Goal: Task Accomplishment & Management: Complete application form

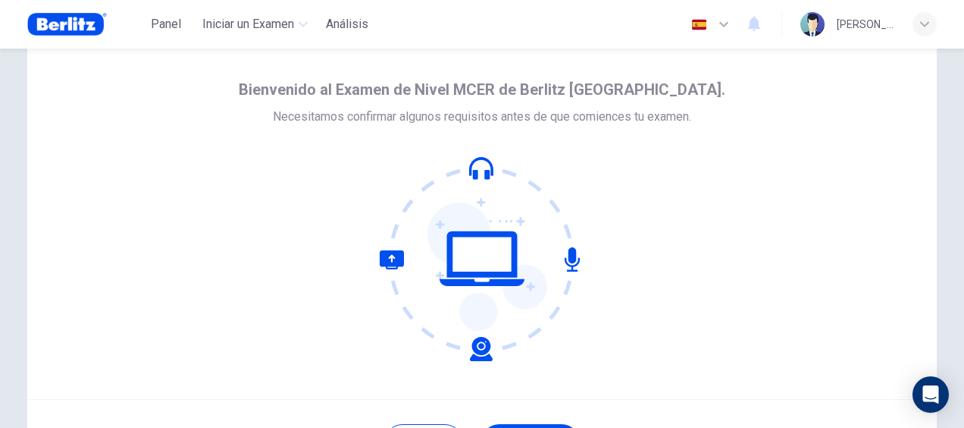
scroll to position [76, 0]
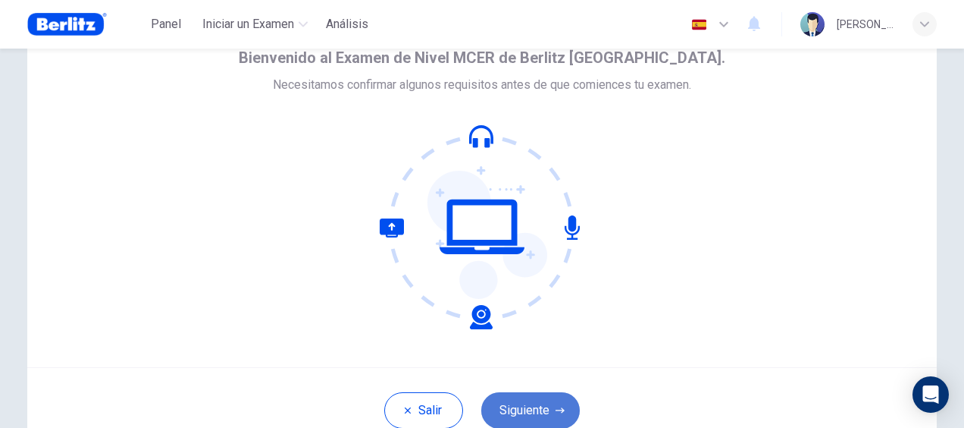
click at [531, 408] on button "Siguiente" at bounding box center [530, 410] width 99 height 36
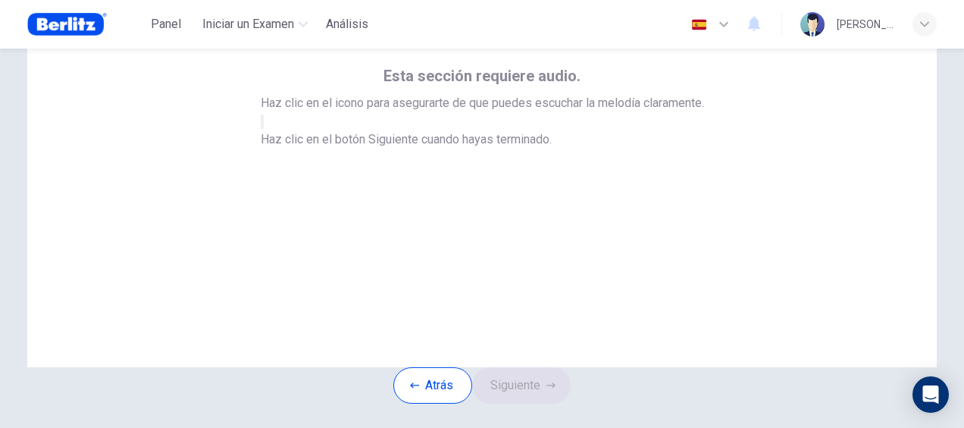
click at [264, 129] on button "button" at bounding box center [262, 121] width 3 height 14
click at [550, 403] on button "Siguiente" at bounding box center [521, 385] width 99 height 36
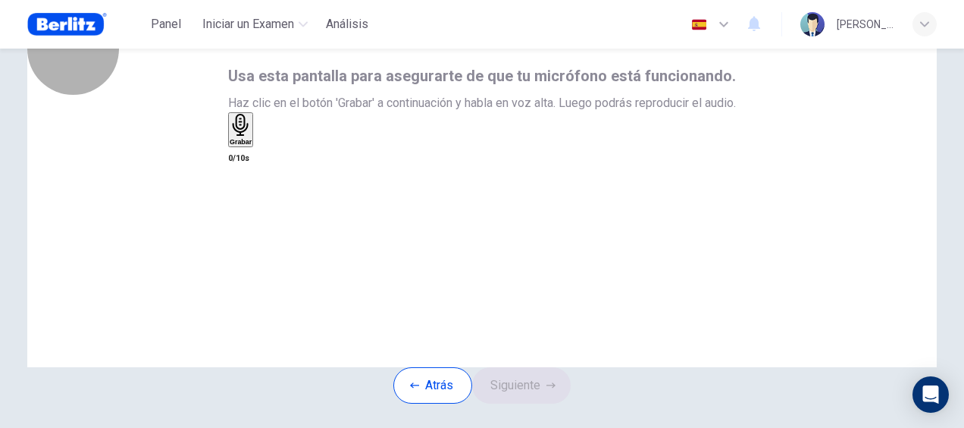
click at [252, 146] on h6 "Grabar" at bounding box center [241, 142] width 22 height 8
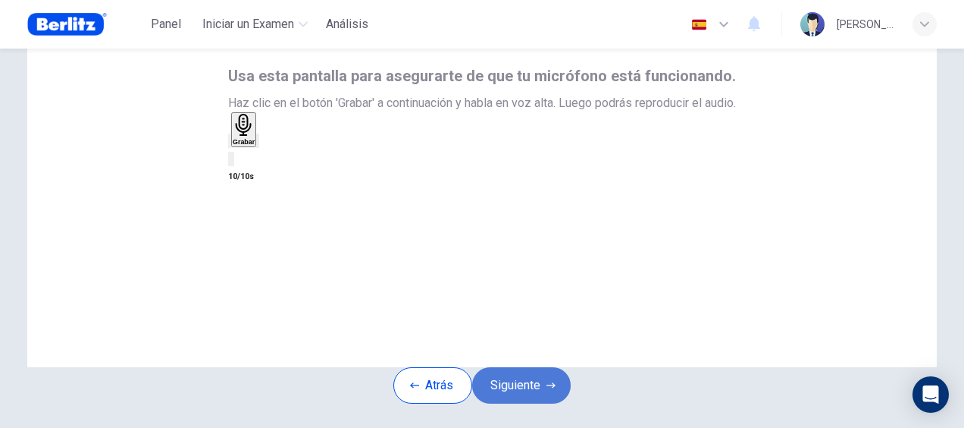
click at [538, 403] on button "Siguiente" at bounding box center [521, 385] width 99 height 36
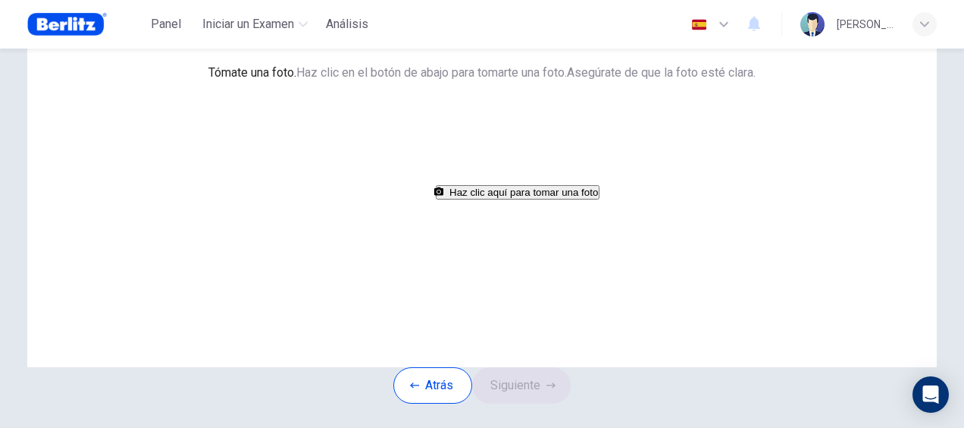
click at [436, 199] on button "Haz clic aquí para tomar una foto" at bounding box center [518, 192] width 164 height 14
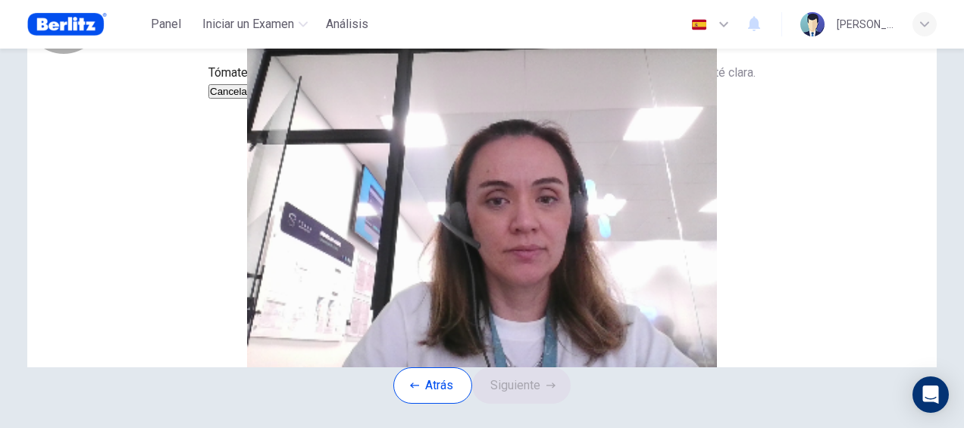
click at [252, 99] on button "Cancelar" at bounding box center [229, 91] width 43 height 14
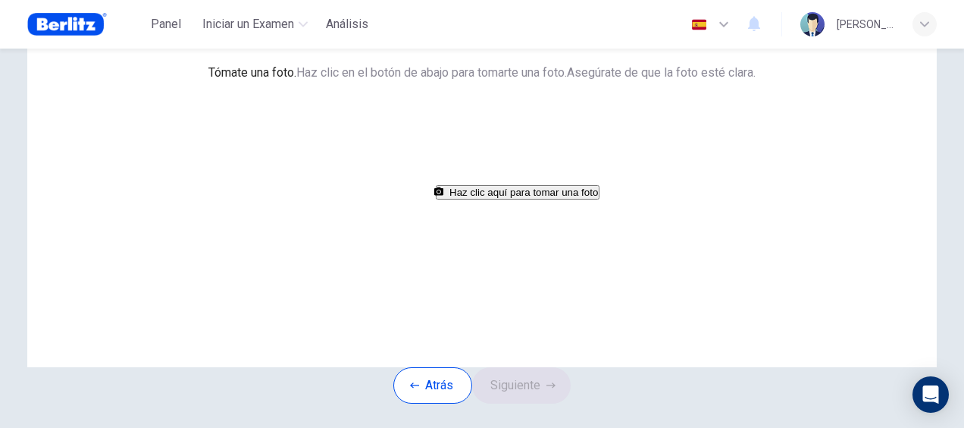
click at [436, 199] on button "Haz clic aquí para tomar una foto" at bounding box center [518, 192] width 164 height 14
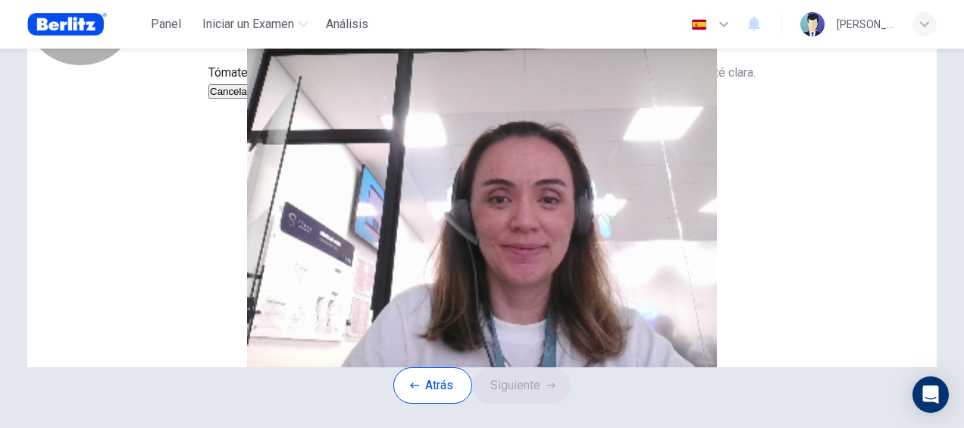
click at [252, 99] on button "Cancelar" at bounding box center [229, 91] width 43 height 14
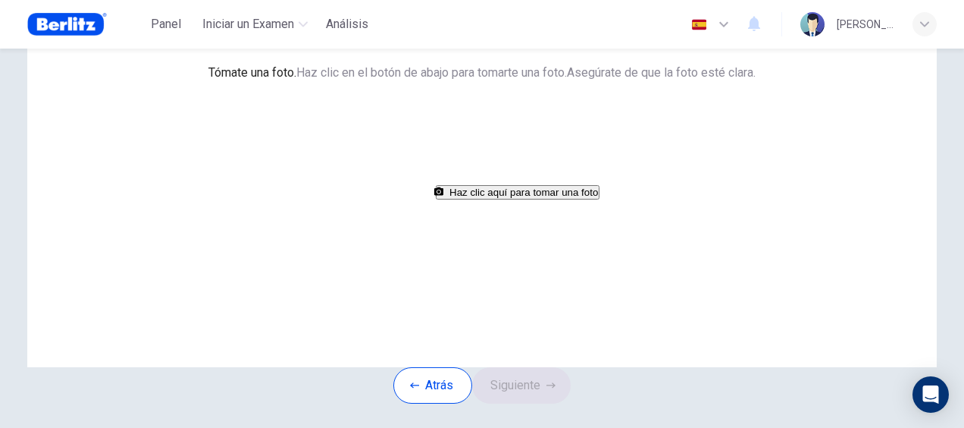
click at [482, 199] on button "Haz clic aquí para tomar una foto" at bounding box center [518, 192] width 164 height 14
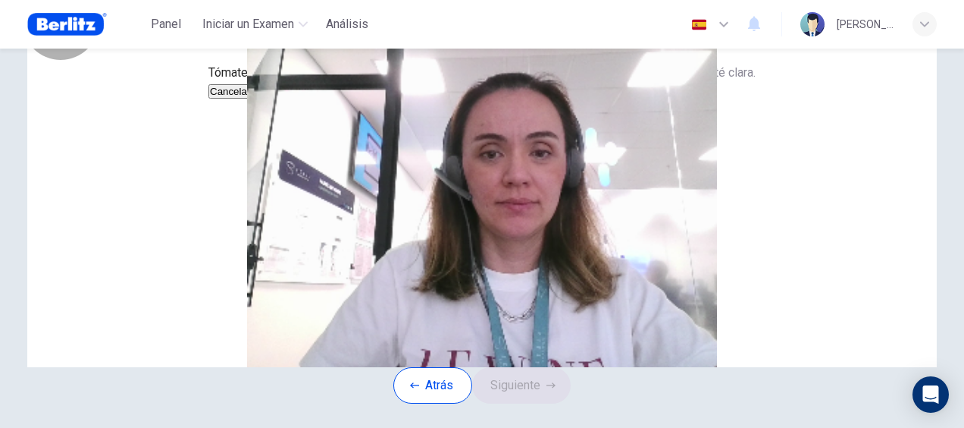
click at [292, 99] on button "Guardar" at bounding box center [272, 91] width 40 height 14
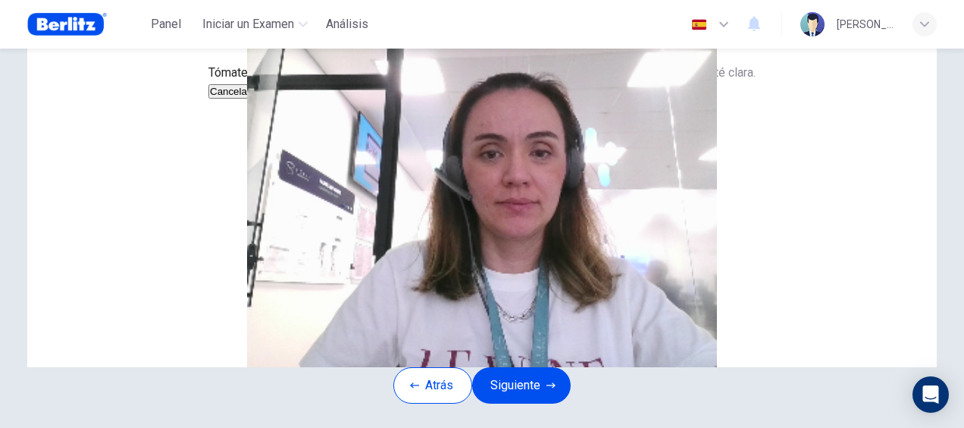
click at [292, 99] on button "Guardar" at bounding box center [272, 91] width 40 height 14
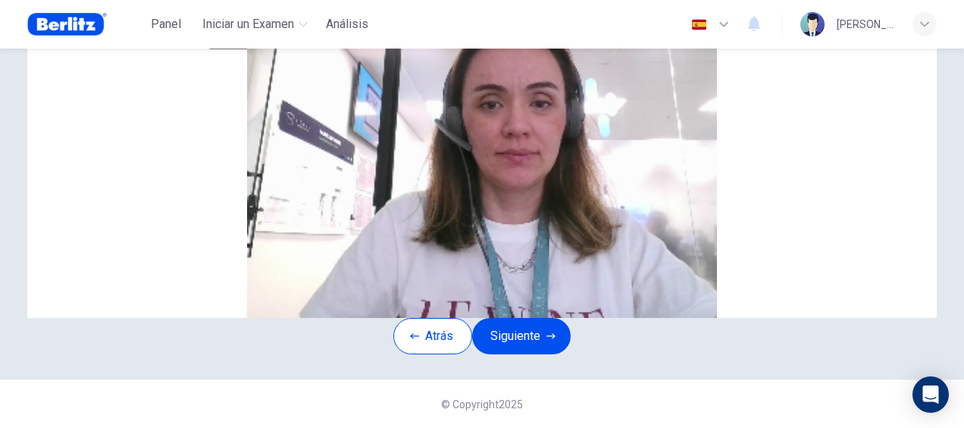
scroll to position [239, 0]
click at [531, 318] on button "Siguiente" at bounding box center [521, 336] width 99 height 36
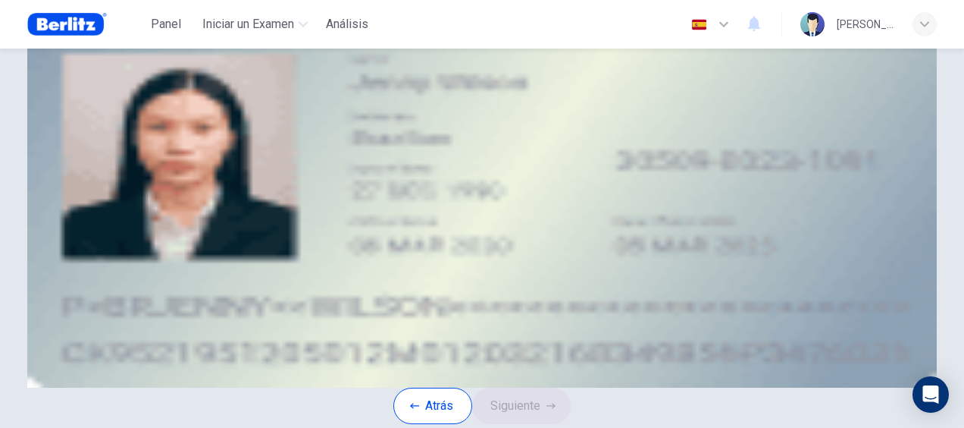
scroll to position [87, 0]
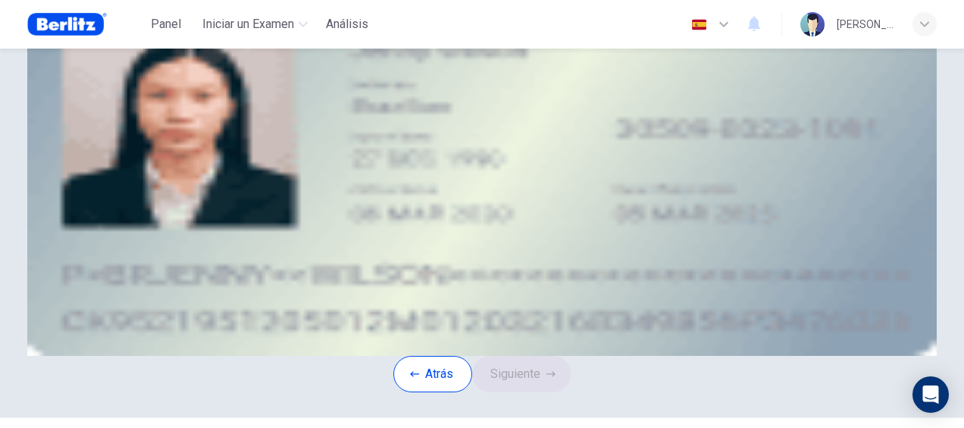
click at [121, 131] on icon "take photo" at bounding box center [114, 126] width 12 height 11
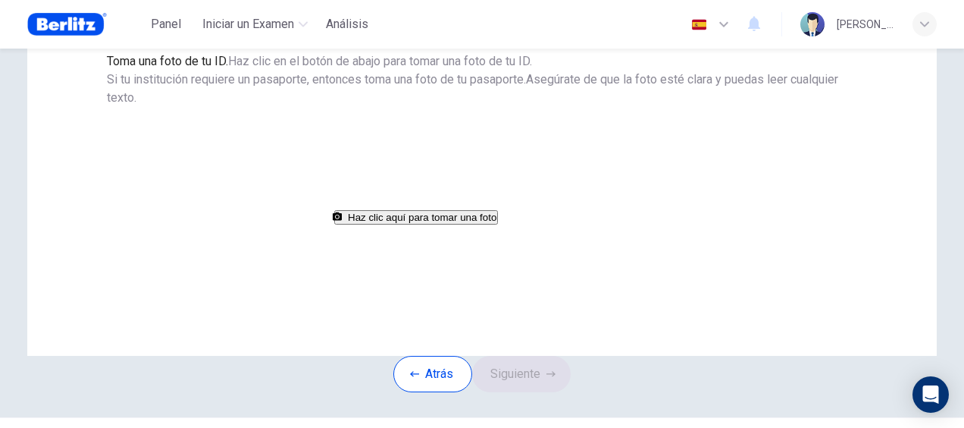
click at [498, 224] on button "Haz clic aquí para tomar una foto" at bounding box center [416, 217] width 164 height 14
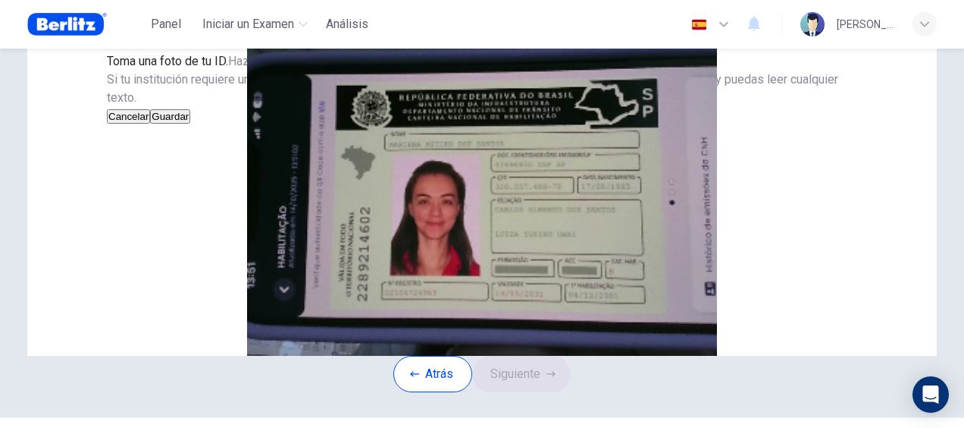
click at [190, 124] on button "Guardar" at bounding box center [170, 116] width 40 height 14
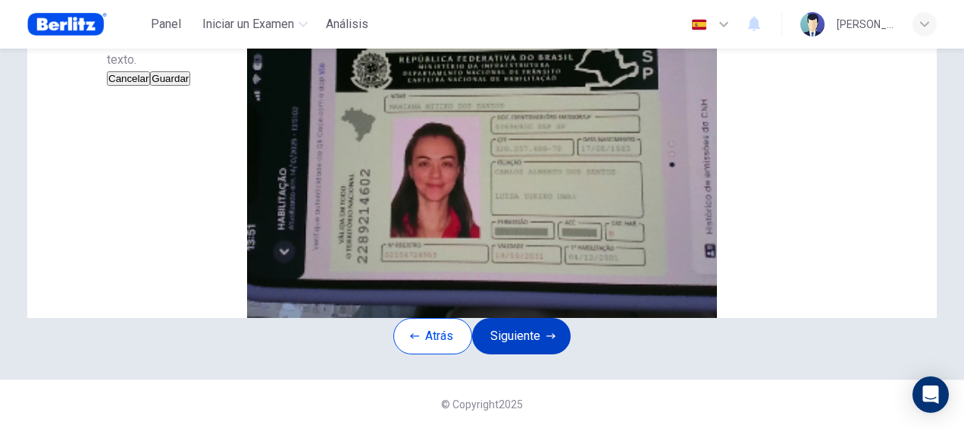
click at [491, 334] on button "Siguiente" at bounding box center [521, 336] width 99 height 36
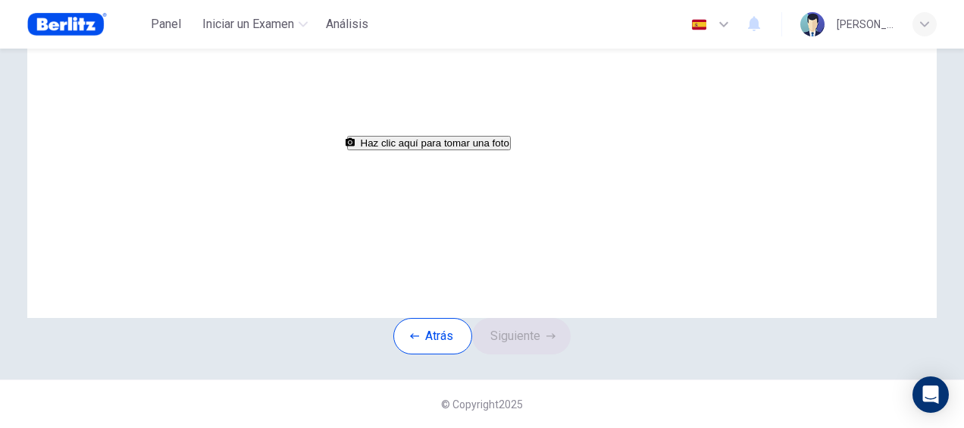
scroll to position [152, 0]
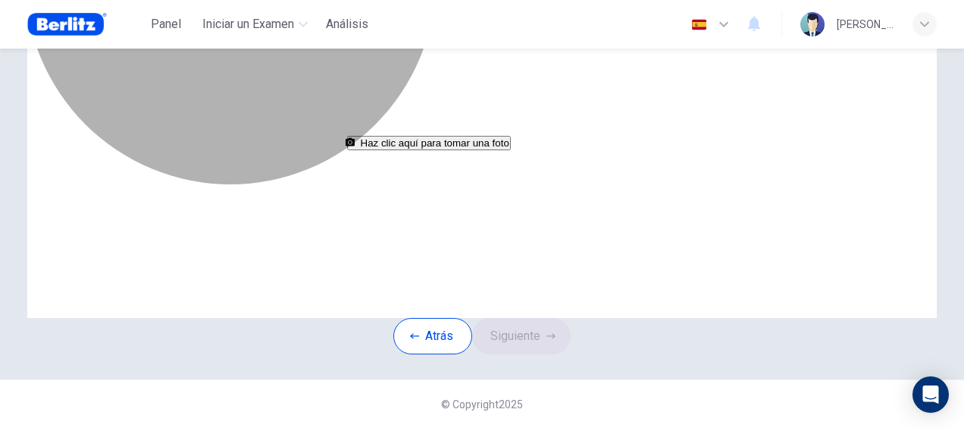
click at [511, 150] on button "Haz clic aquí para tomar una foto" at bounding box center [429, 143] width 164 height 14
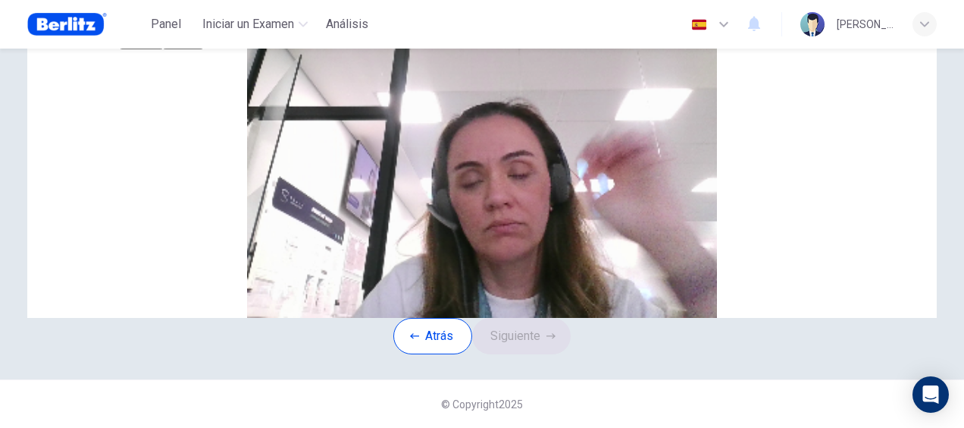
click at [163, 49] on button "Cancelar" at bounding box center [141, 42] width 43 height 14
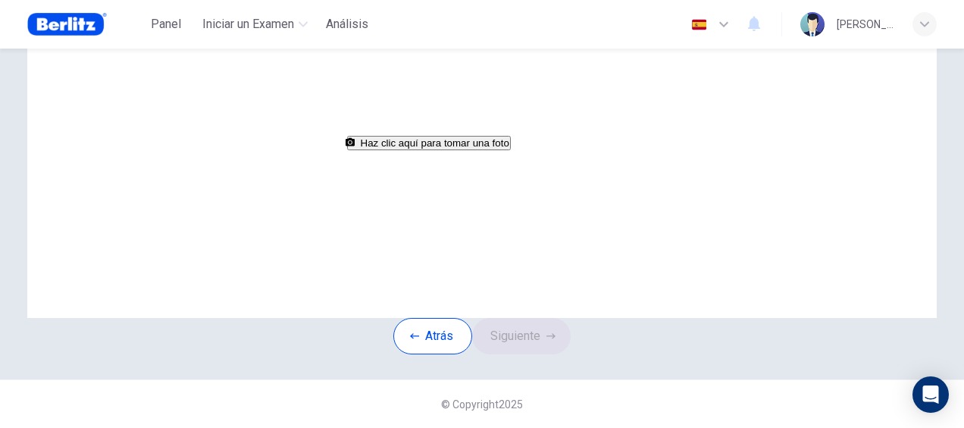
scroll to position [76, 0]
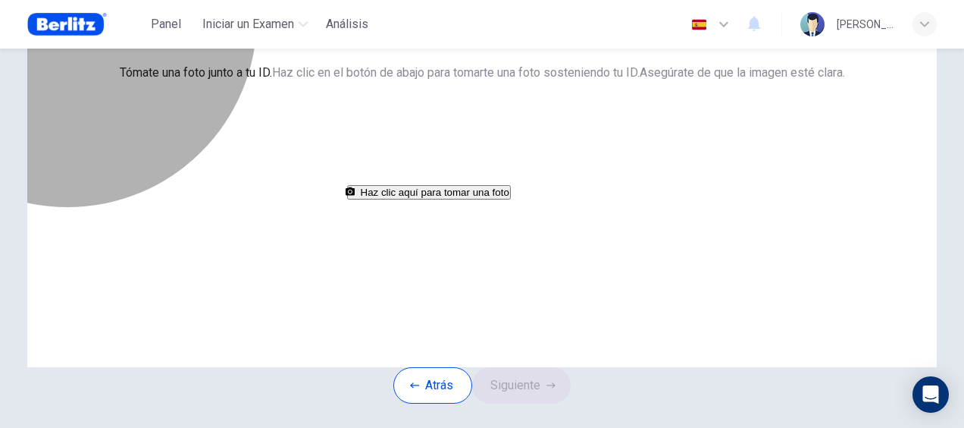
click at [405, 199] on button "Haz clic aquí para tomar una foto" at bounding box center [429, 192] width 164 height 14
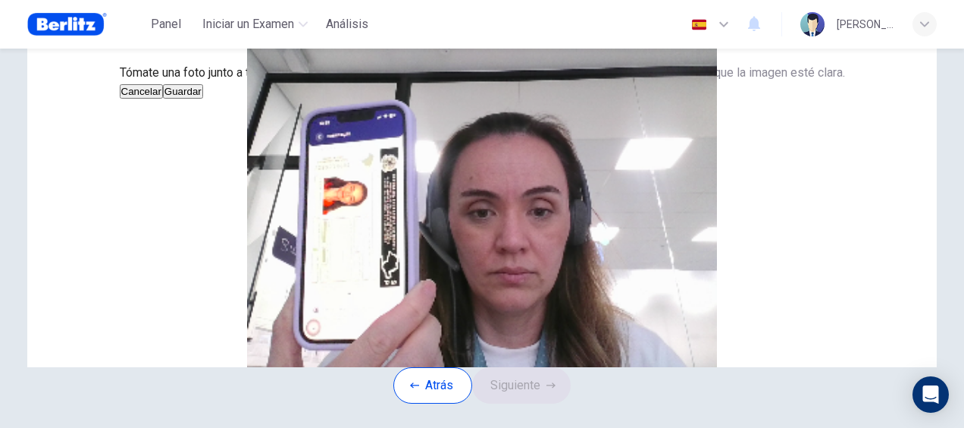
click at [163, 99] on button "Cancelar" at bounding box center [141, 91] width 43 height 14
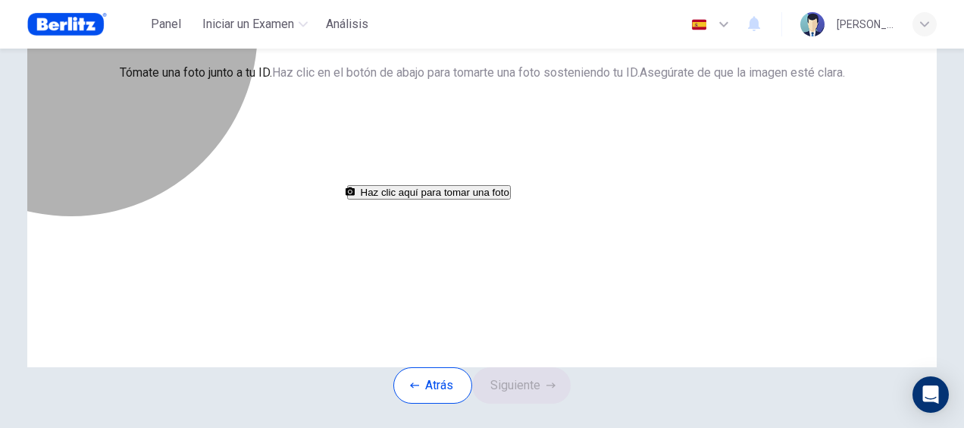
click at [412, 199] on button "Haz clic aquí para tomar una foto" at bounding box center [429, 192] width 164 height 14
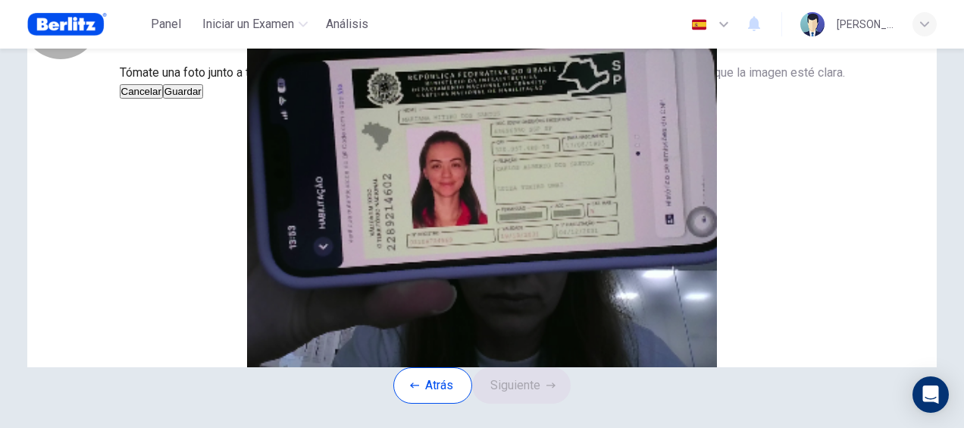
click at [163, 99] on button "Cancelar" at bounding box center [141, 91] width 43 height 14
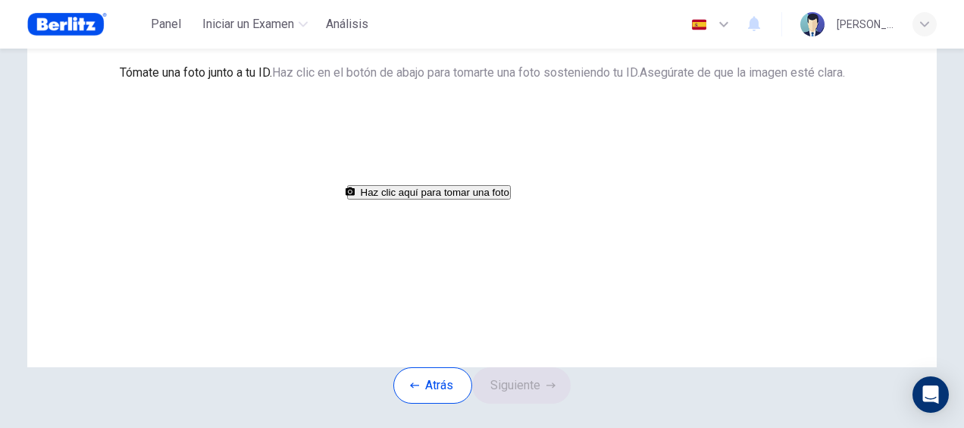
click at [443, 199] on button "Haz clic aquí para tomar una foto" at bounding box center [429, 192] width 164 height 14
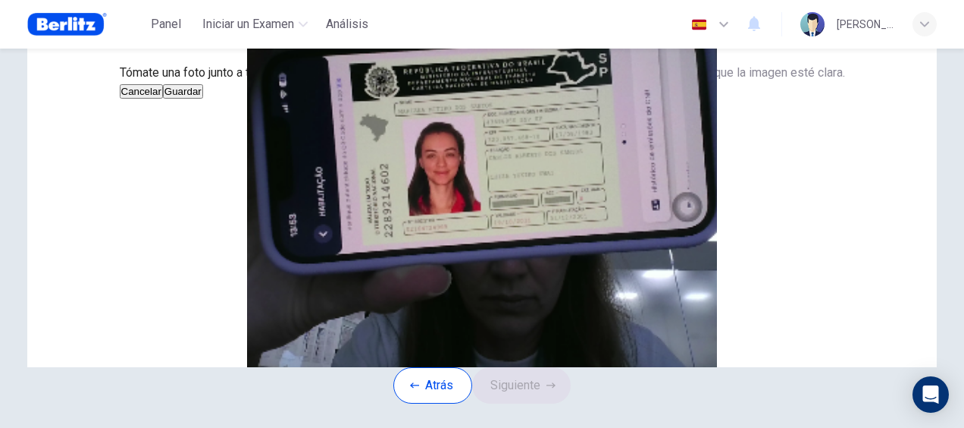
click at [163, 99] on button "Cancelar" at bounding box center [141, 91] width 43 height 14
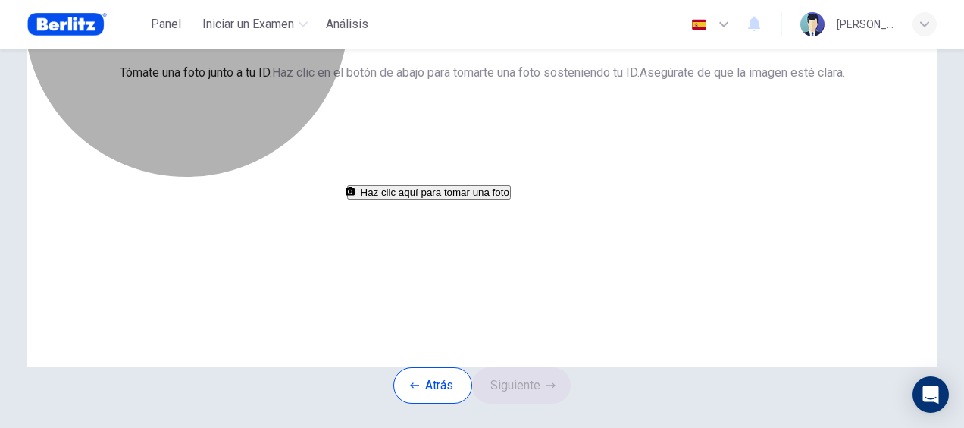
click at [511, 199] on button "Haz clic aquí para tomar una foto" at bounding box center [429, 192] width 164 height 14
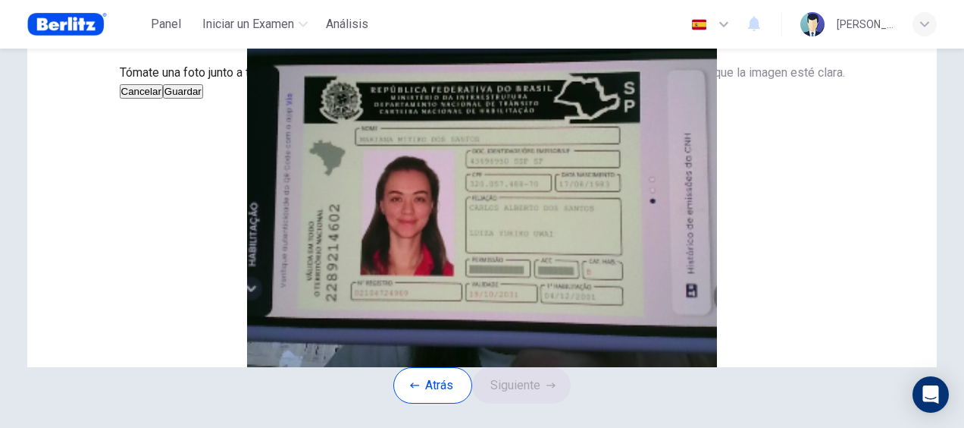
click at [203, 99] on button "Guardar" at bounding box center [183, 91] width 40 height 14
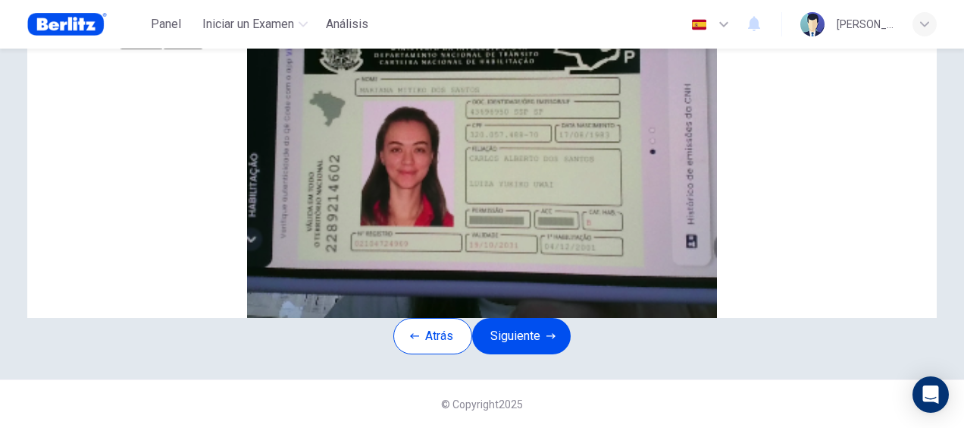
scroll to position [131, 0]
click at [546, 354] on button "Siguiente" at bounding box center [521, 336] width 99 height 36
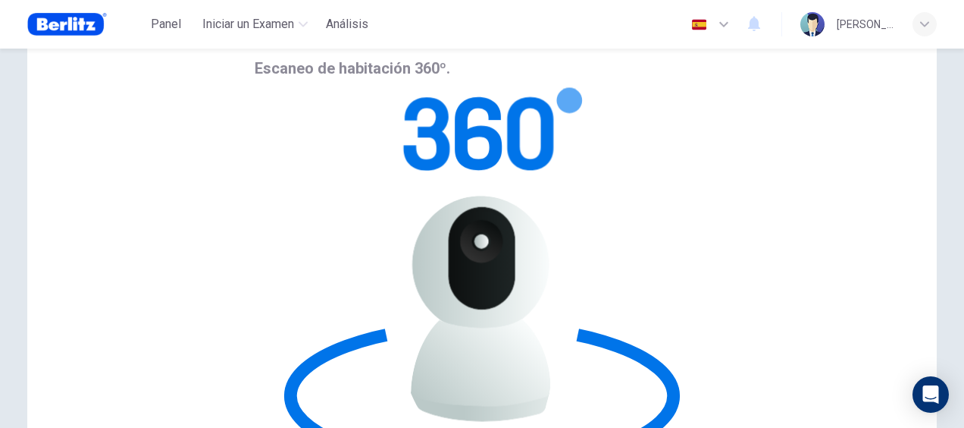
scroll to position [76, 0]
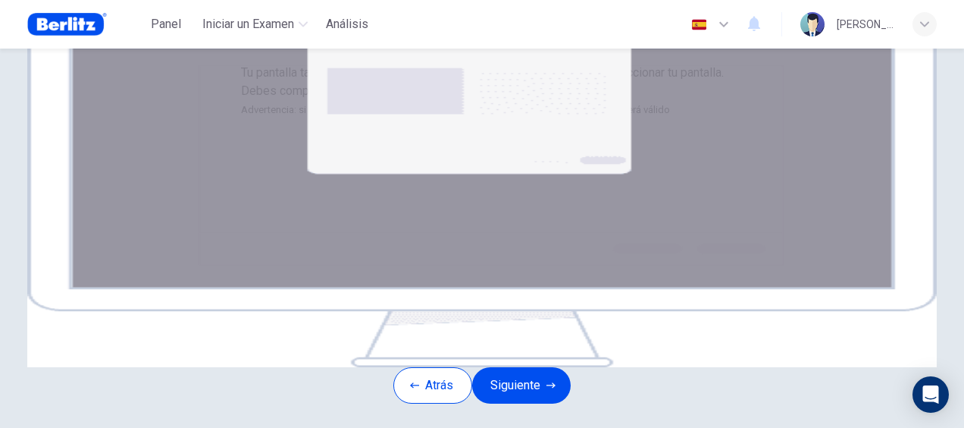
scroll to position [303, 0]
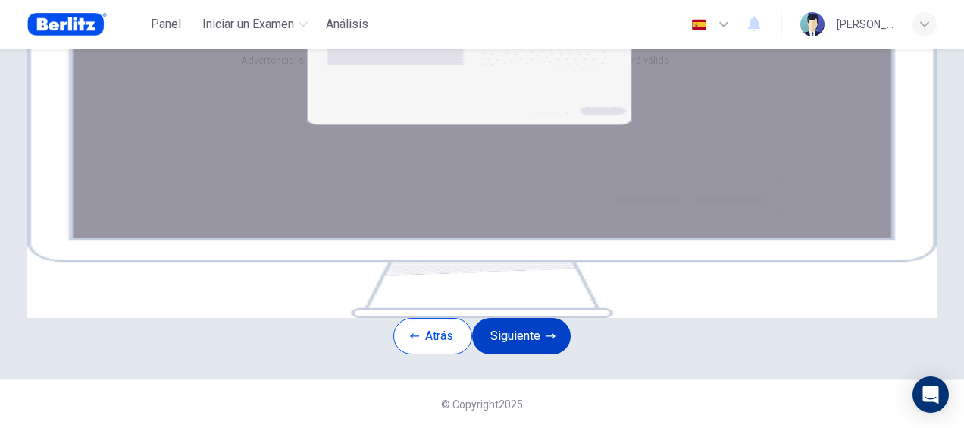
click at [532, 347] on button "Siguiente" at bounding box center [521, 336] width 99 height 36
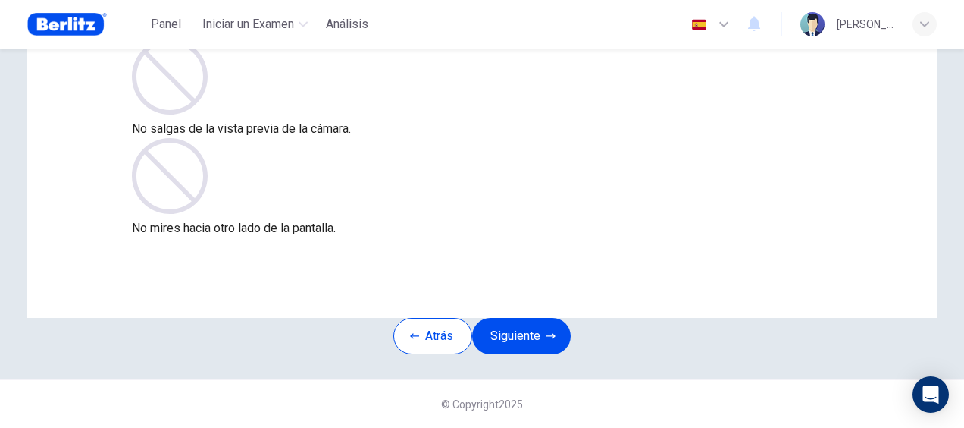
scroll to position [174, 0]
click at [518, 318] on button "Siguiente" at bounding box center [521, 336] width 99 height 36
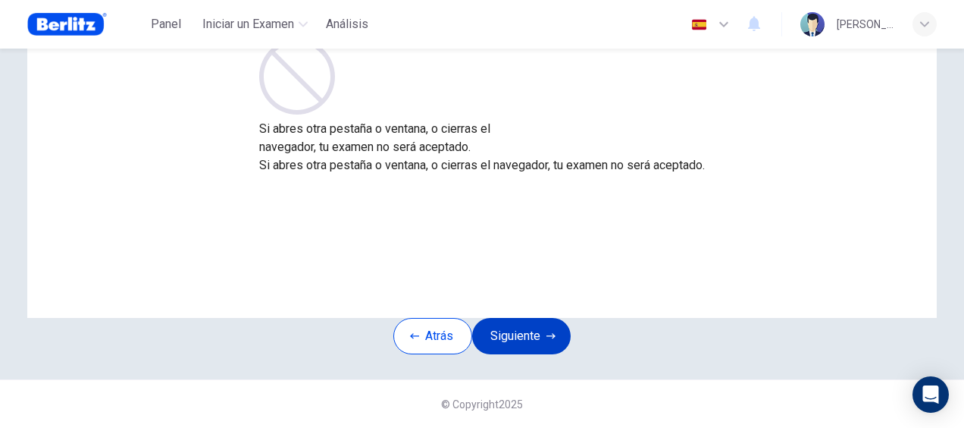
click at [525, 318] on button "Siguiente" at bounding box center [521, 336] width 99 height 36
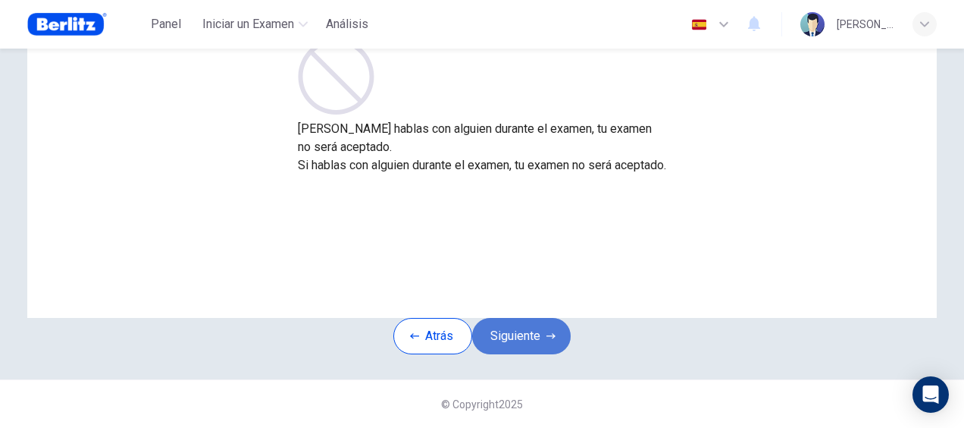
click at [525, 318] on button "Siguiente" at bounding box center [521, 336] width 99 height 36
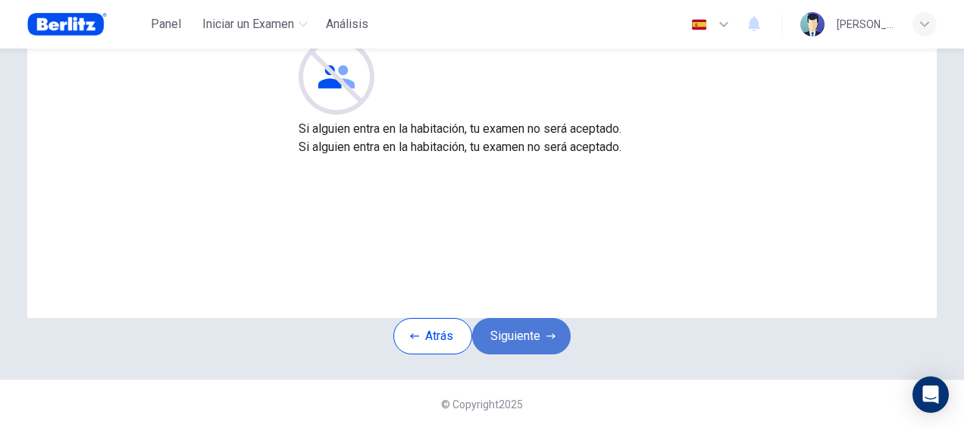
click at [540, 323] on button "Siguiente" at bounding box center [521, 336] width 99 height 36
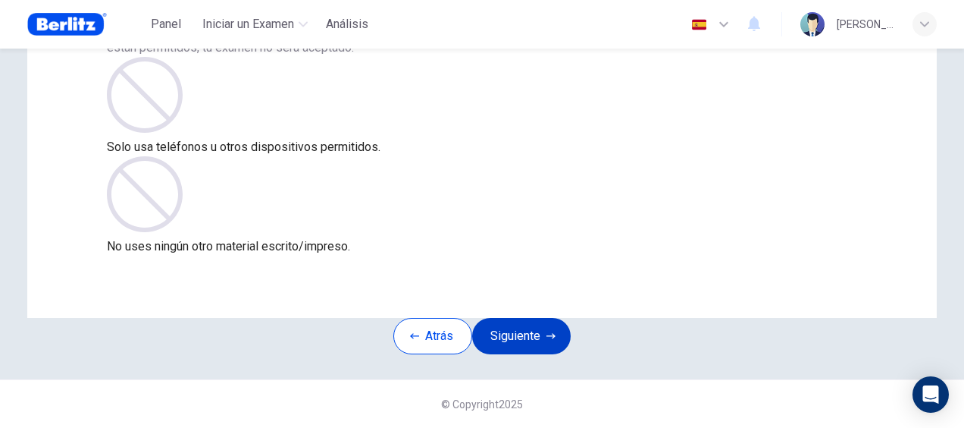
click at [540, 323] on button "Siguiente" at bounding box center [521, 336] width 99 height 36
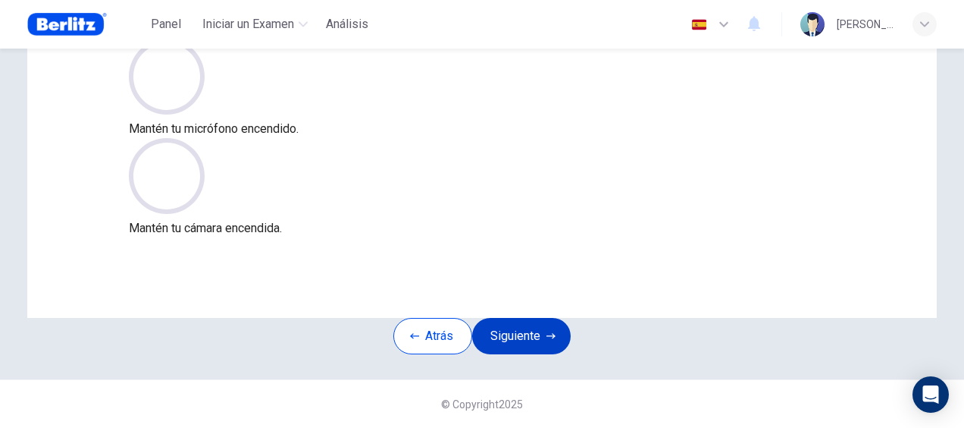
click at [540, 318] on button "Siguiente" at bounding box center [521, 336] width 99 height 36
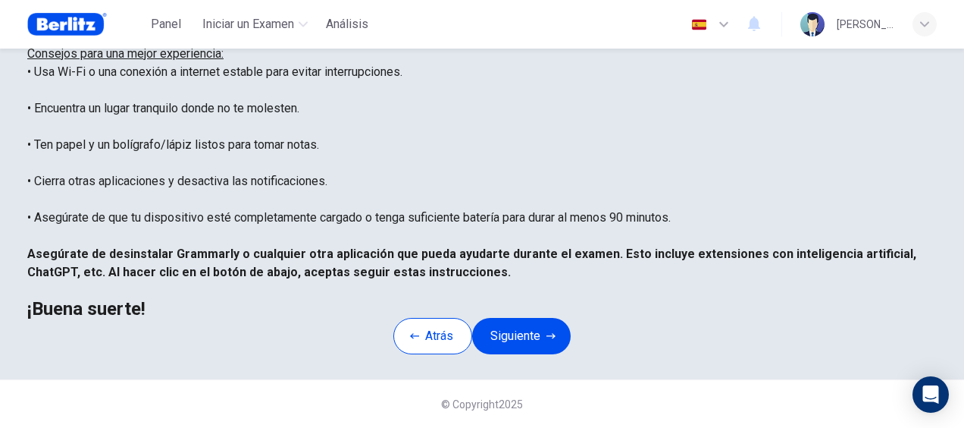
scroll to position [367, 0]
click at [551, 318] on button "Siguiente" at bounding box center [521, 336] width 99 height 36
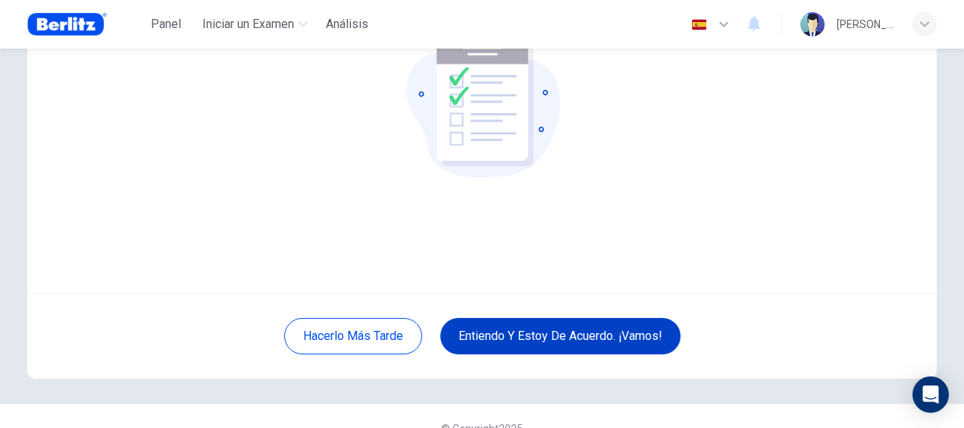
scroll to position [174, 0]
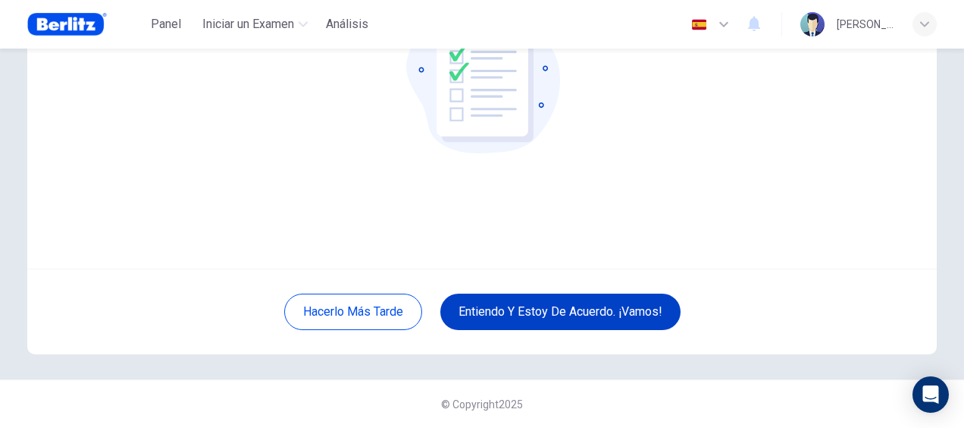
click at [550, 309] on button "Entiendo y estoy de acuerdo. ¡Vamos!" at bounding box center [560, 311] width 240 height 36
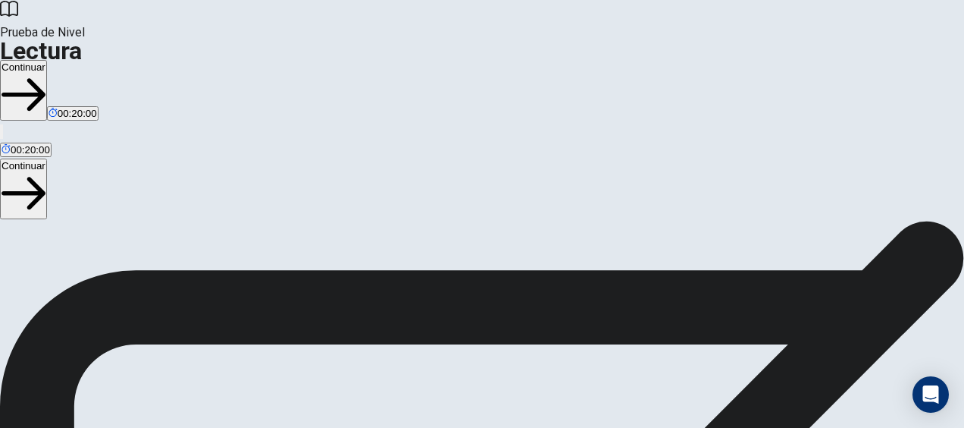
scroll to position [324, 0]
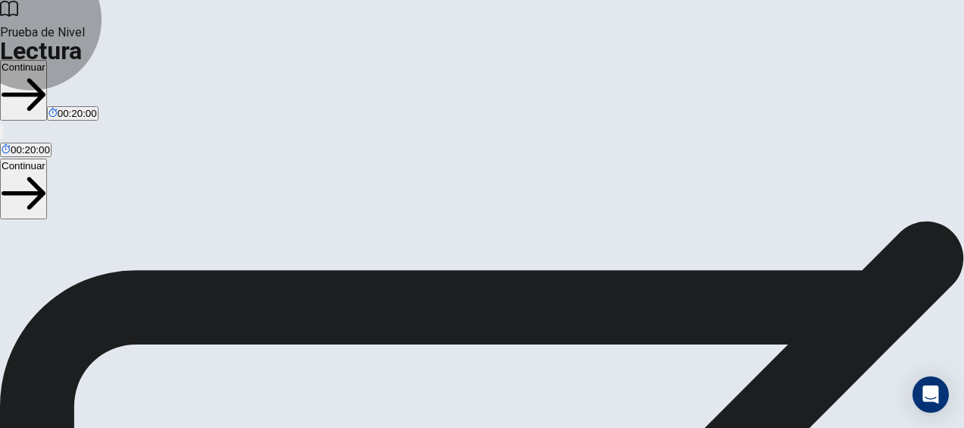
click at [47, 158] on button "Continuar" at bounding box center [23, 188] width 47 height 61
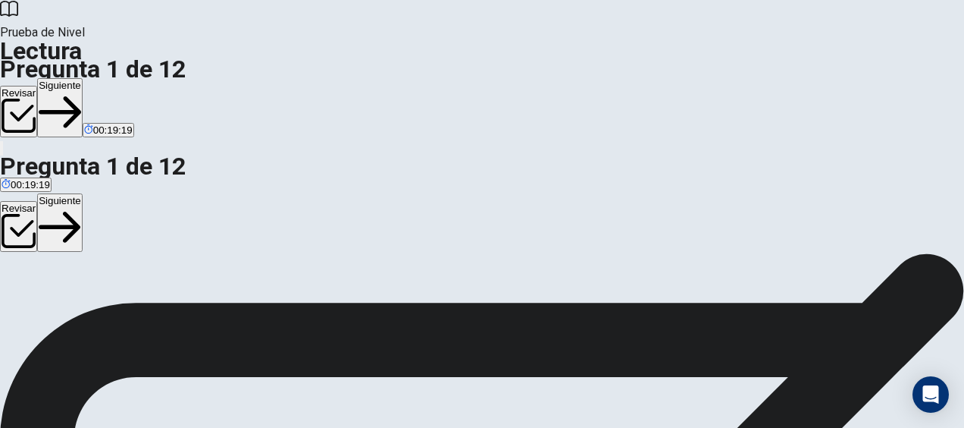
click at [83, 193] on button "Siguiente" at bounding box center [59, 222] width 45 height 59
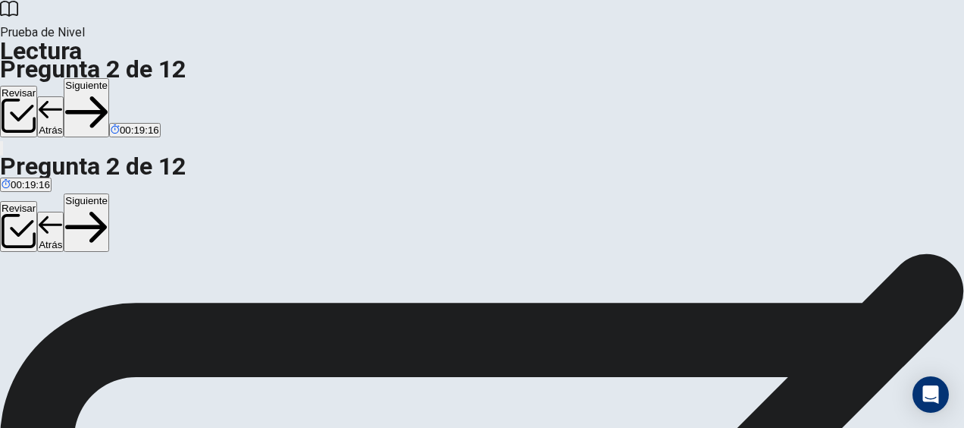
scroll to position [348, 0]
click at [109, 193] on button "Siguiente" at bounding box center [86, 222] width 45 height 59
click at [64, 211] on button "Atrás" at bounding box center [50, 231] width 27 height 40
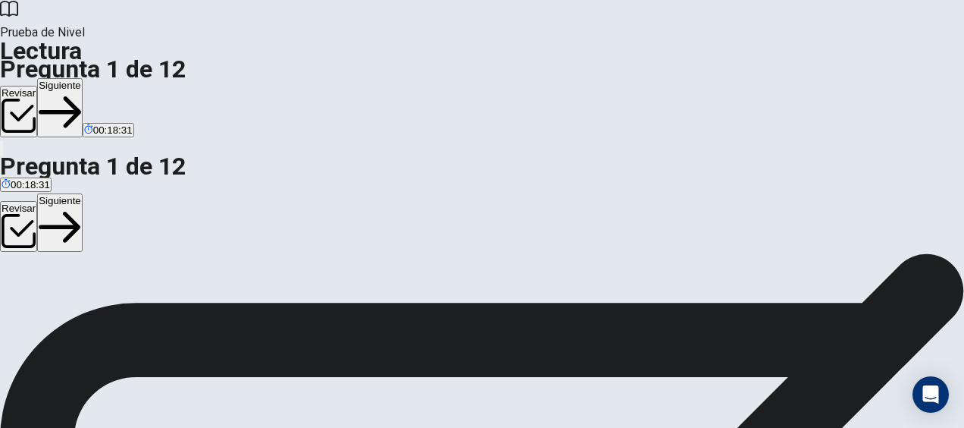
scroll to position [76, 0]
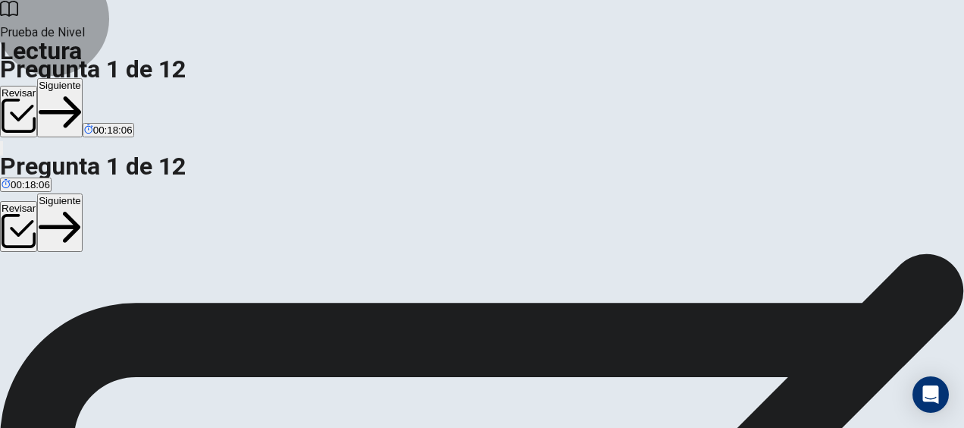
click at [83, 193] on button "Siguiente" at bounding box center [59, 222] width 45 height 59
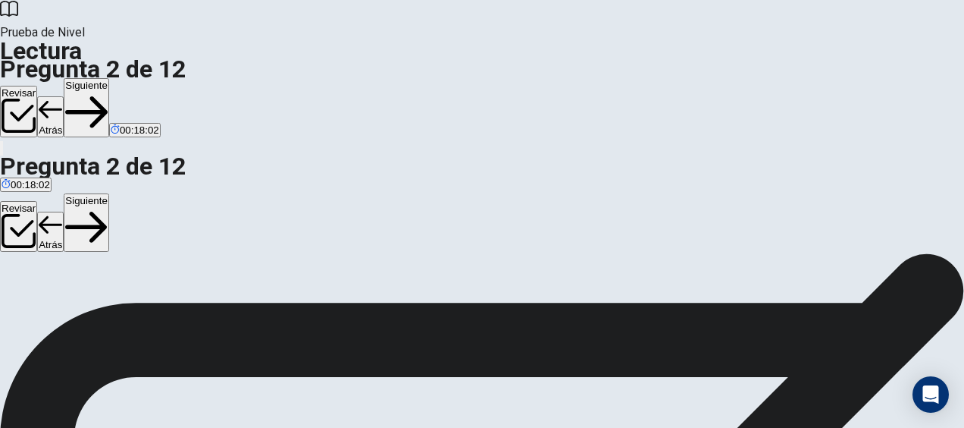
scroll to position [76, 0]
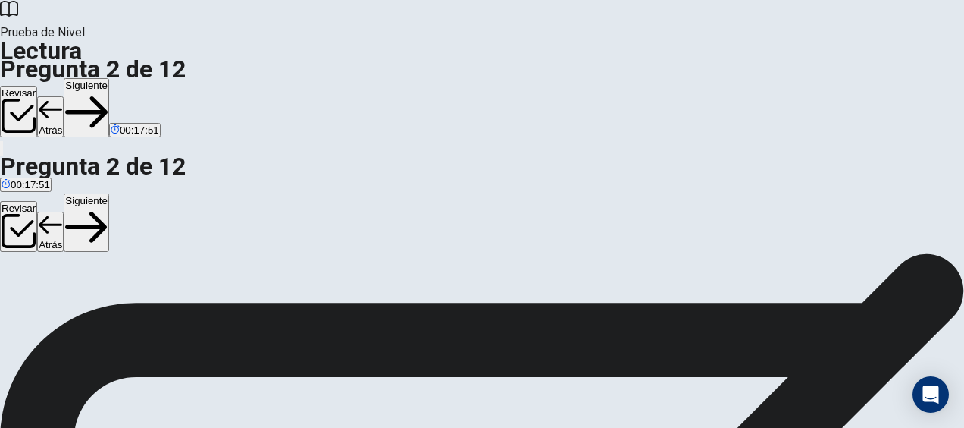
click at [109, 193] on button "Siguiente" at bounding box center [86, 222] width 45 height 59
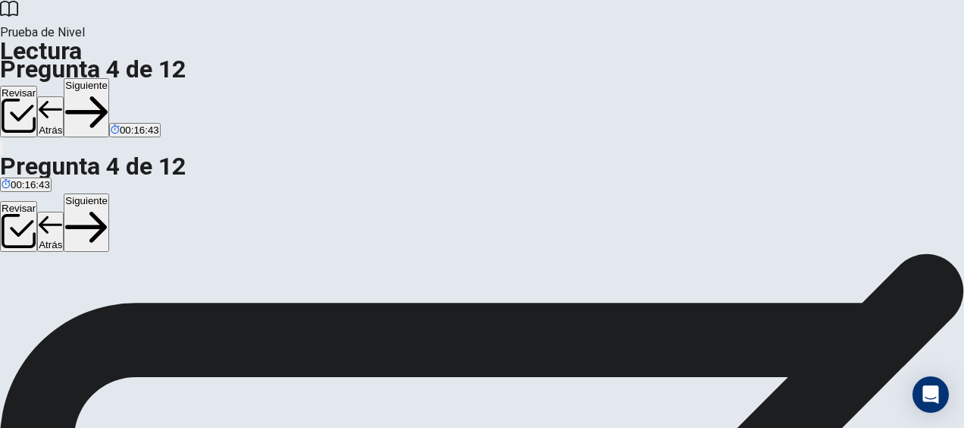
scroll to position [28, 0]
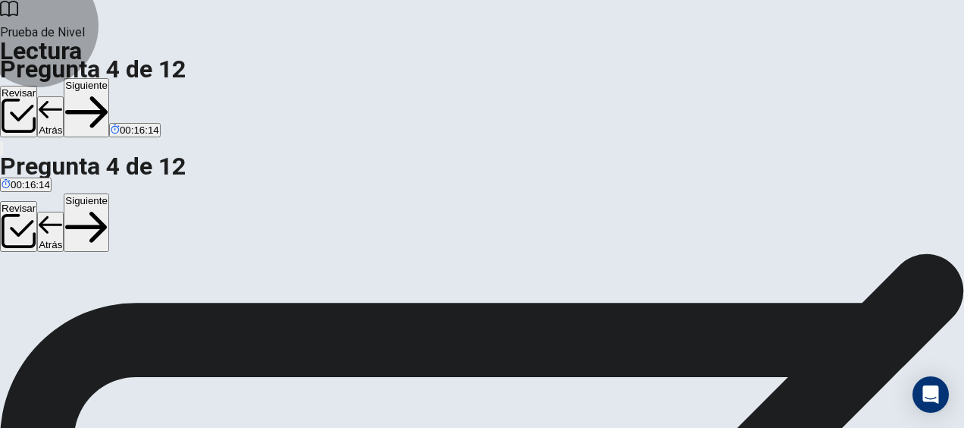
click at [109, 193] on button "Siguiente" at bounding box center [86, 222] width 45 height 59
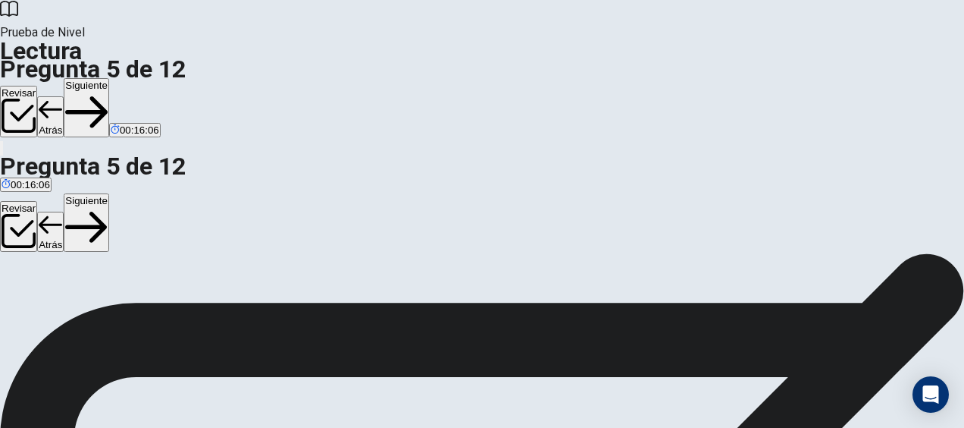
click at [109, 193] on button "Siguiente" at bounding box center [86, 222] width 45 height 59
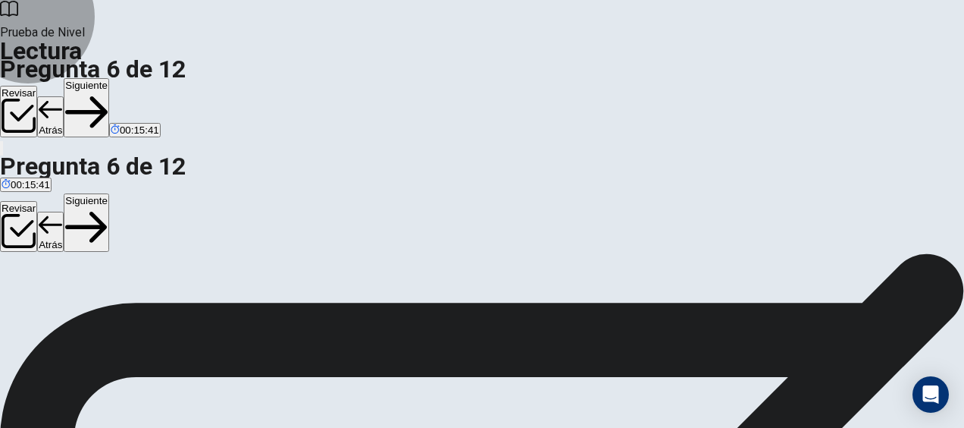
click at [109, 193] on button "Siguiente" at bounding box center [86, 222] width 45 height 59
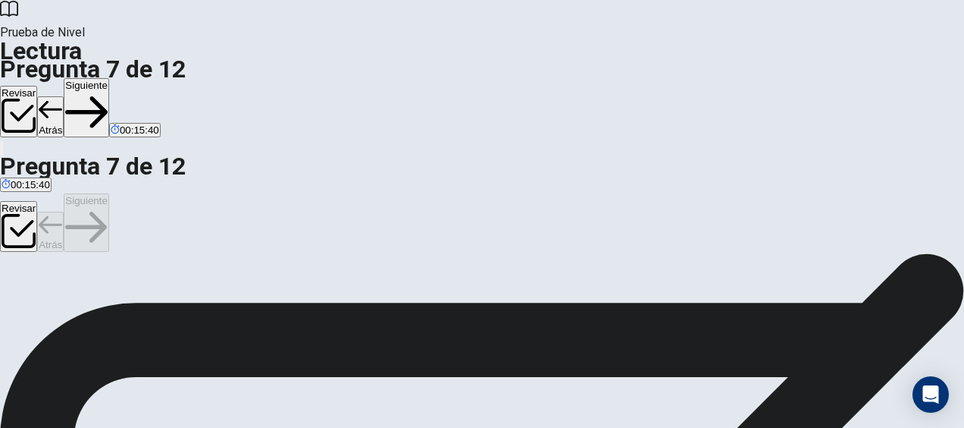
scroll to position [76, 0]
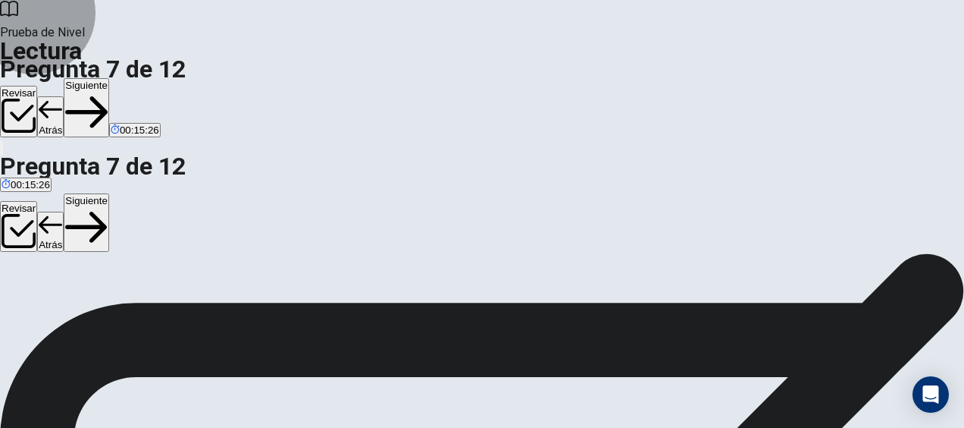
click at [109, 193] on button "Siguiente" at bounding box center [86, 222] width 45 height 59
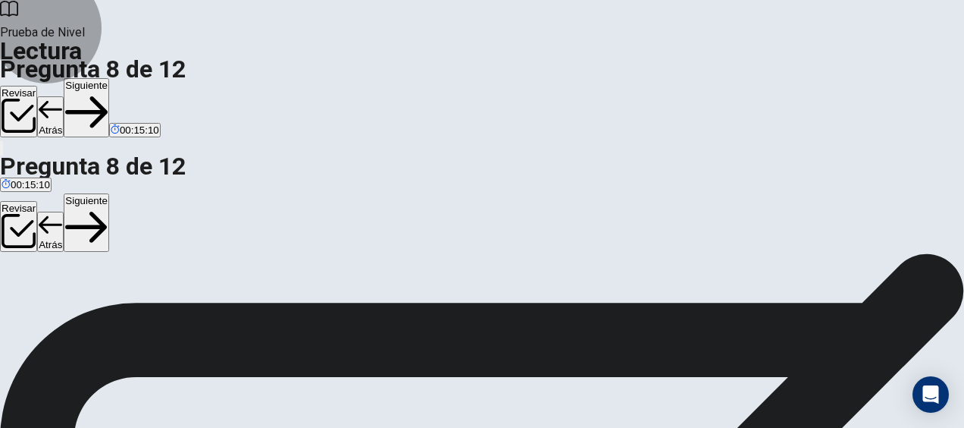
click at [109, 193] on button "Siguiente" at bounding box center [86, 222] width 45 height 59
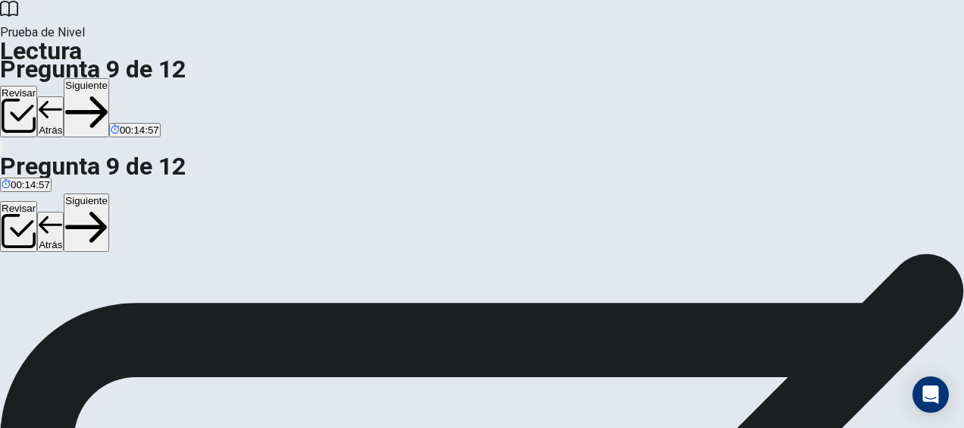
click at [109, 193] on button "Siguiente" at bounding box center [86, 222] width 45 height 59
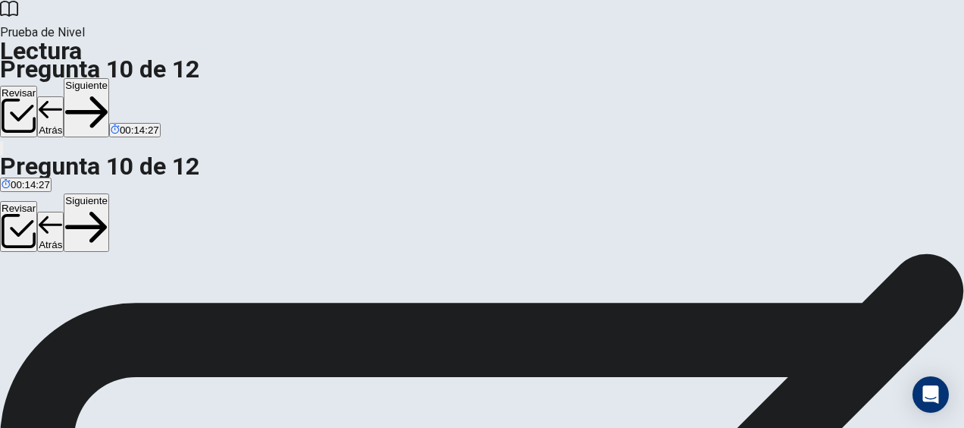
scroll to position [0, 0]
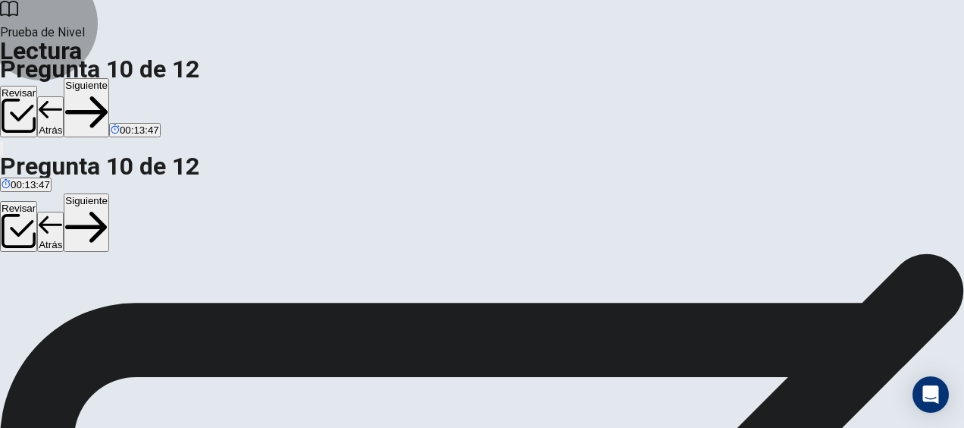
click at [109, 193] on button "Siguiente" at bounding box center [86, 222] width 45 height 59
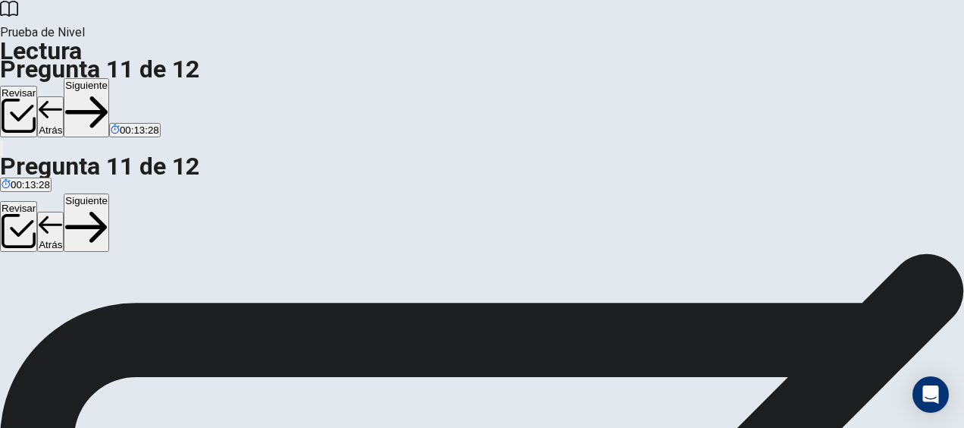
scroll to position [45, 0]
click at [109, 193] on button "Siguiente" at bounding box center [86, 222] width 45 height 59
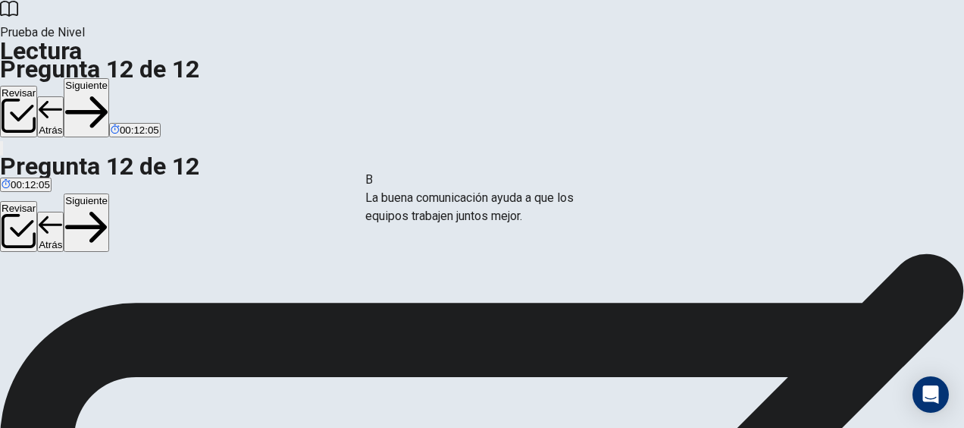
drag, startPoint x: 153, startPoint y: 267, endPoint x: 468, endPoint y: 205, distance: 321.4
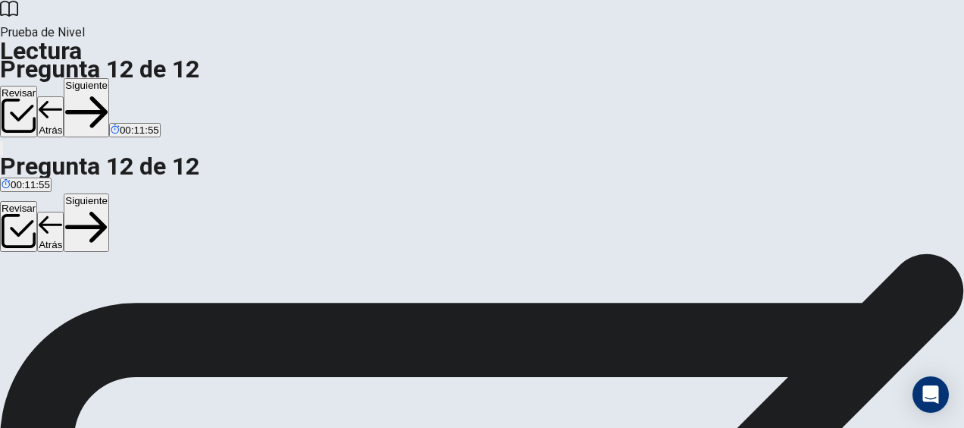
scroll to position [264, 0]
drag, startPoint x: 188, startPoint y: 356, endPoint x: 511, endPoint y: 358, distance: 322.9
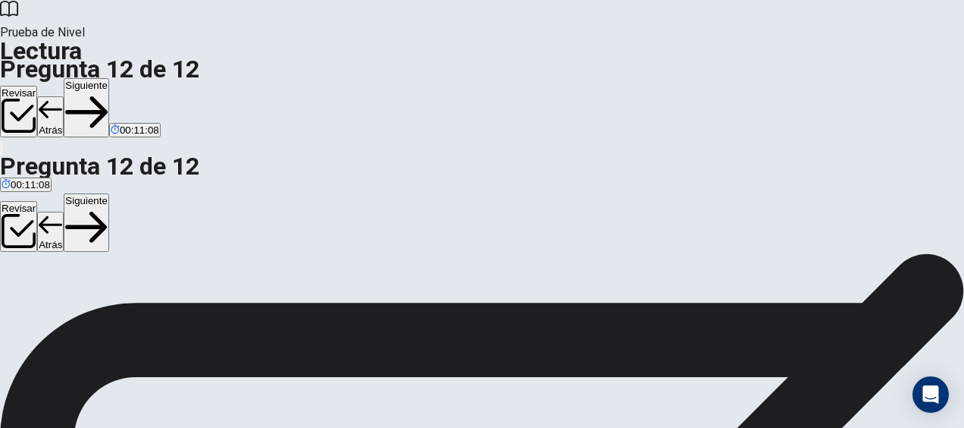
scroll to position [348, 0]
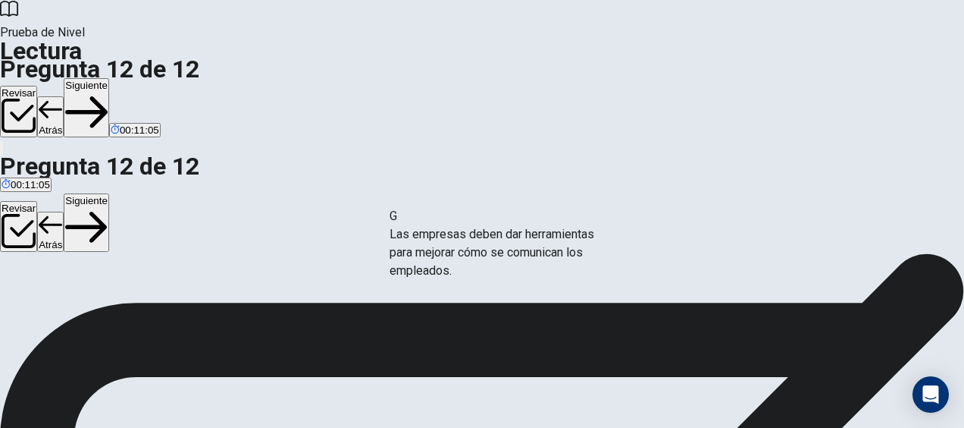
drag, startPoint x: 174, startPoint y: 268, endPoint x: 517, endPoint y: 256, distance: 342.8
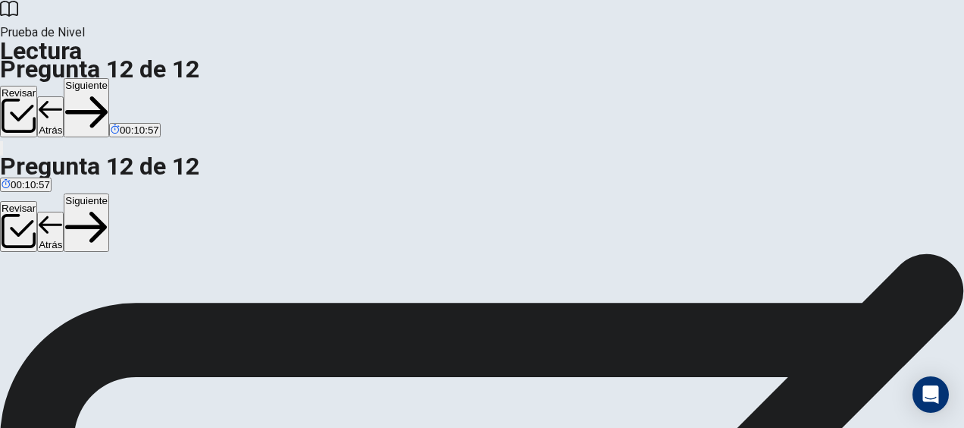
scroll to position [272, 0]
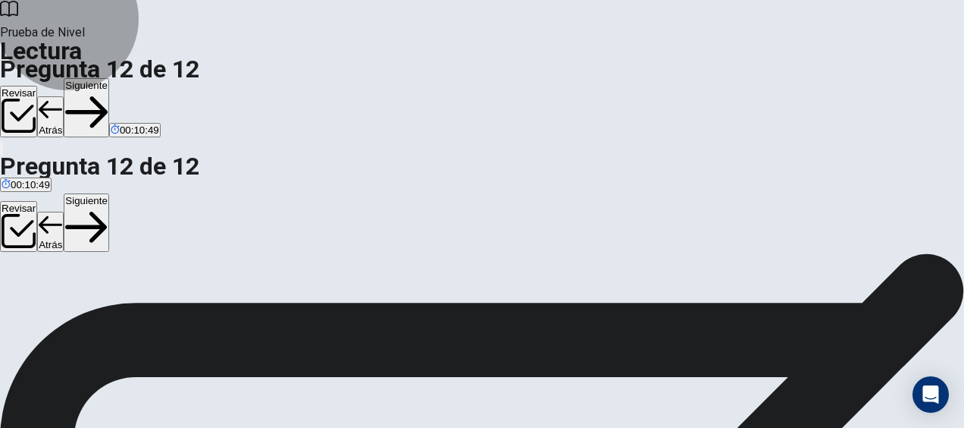
click at [109, 193] on button "Siguiente" at bounding box center [86, 222] width 45 height 59
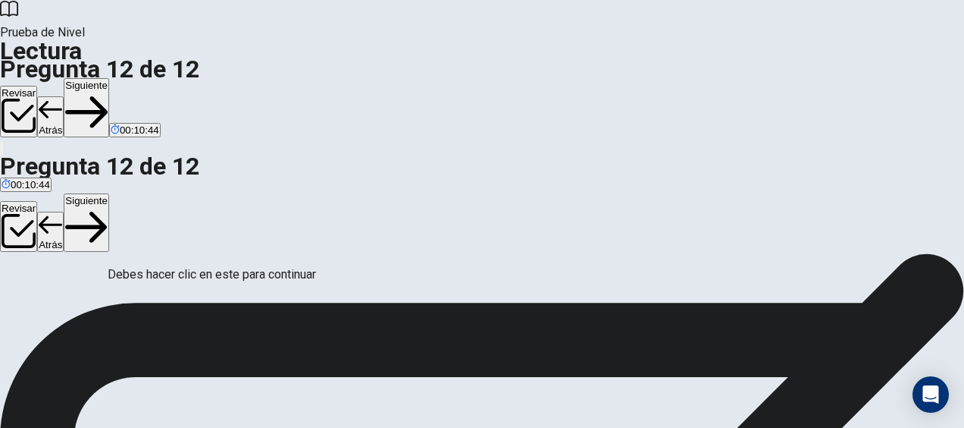
scroll to position [162, 0]
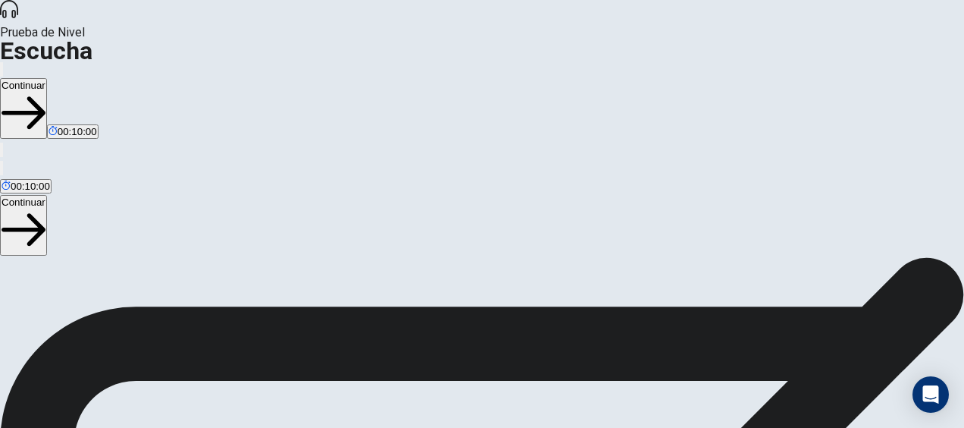
scroll to position [402, 0]
click at [47, 195] on button "Continuar" at bounding box center [23, 225] width 47 height 61
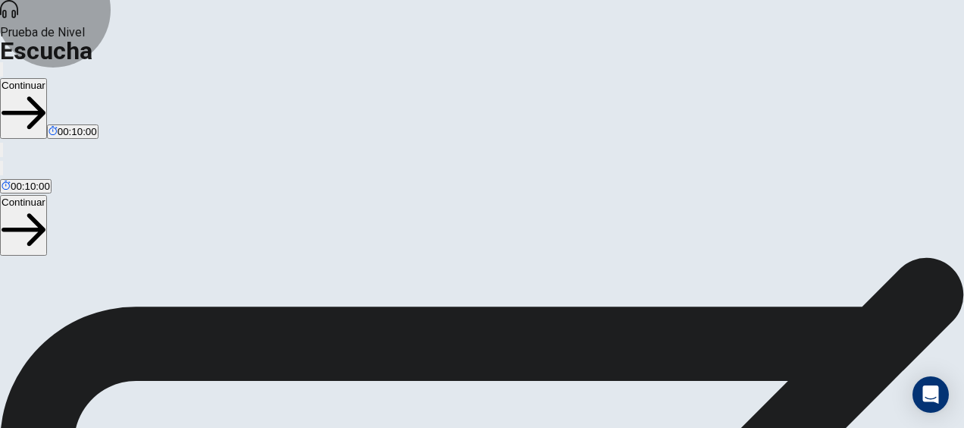
click at [47, 195] on button "Continuar" at bounding box center [23, 225] width 47 height 61
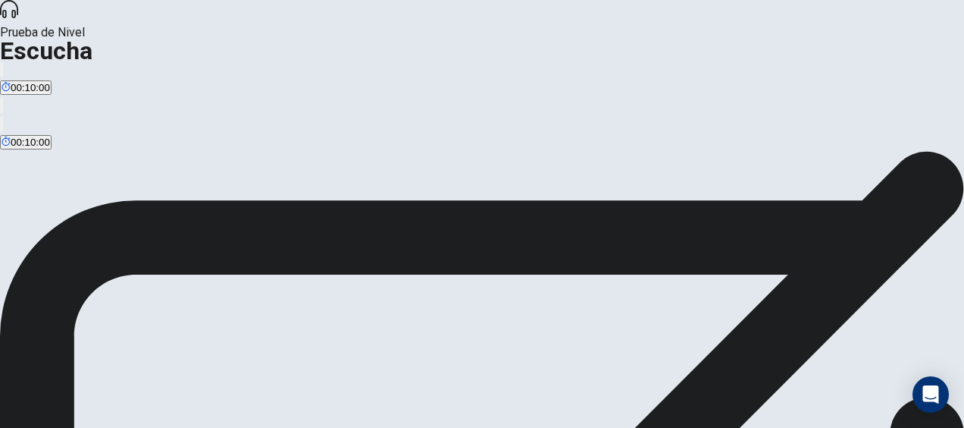
scroll to position [100, 0]
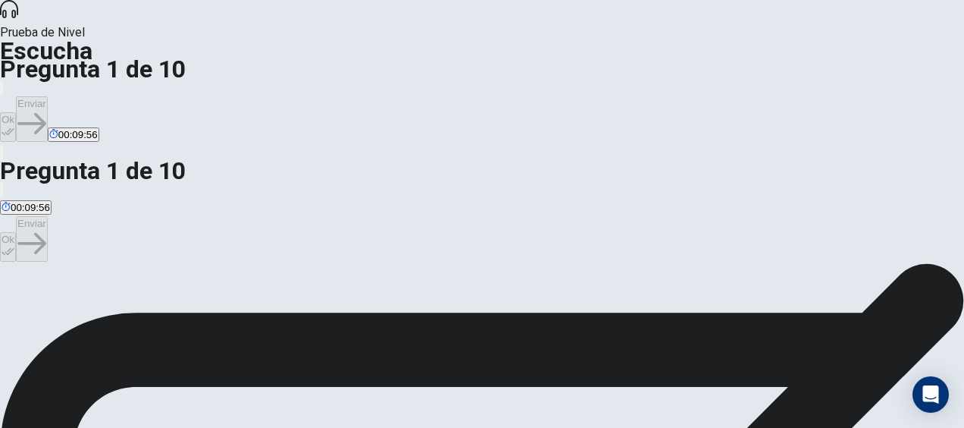
click at [14, 247] on icon "button" at bounding box center [8, 251] width 13 height 8
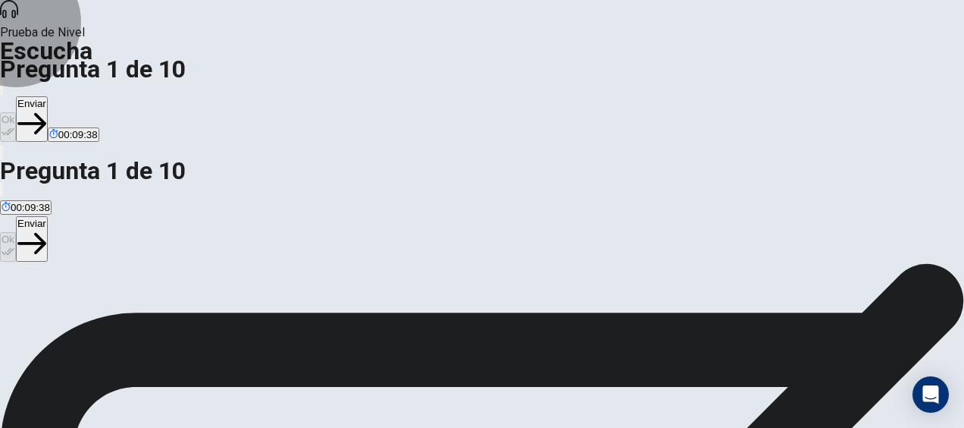
click at [48, 216] on button "Enviar" at bounding box center [32, 238] width 32 height 45
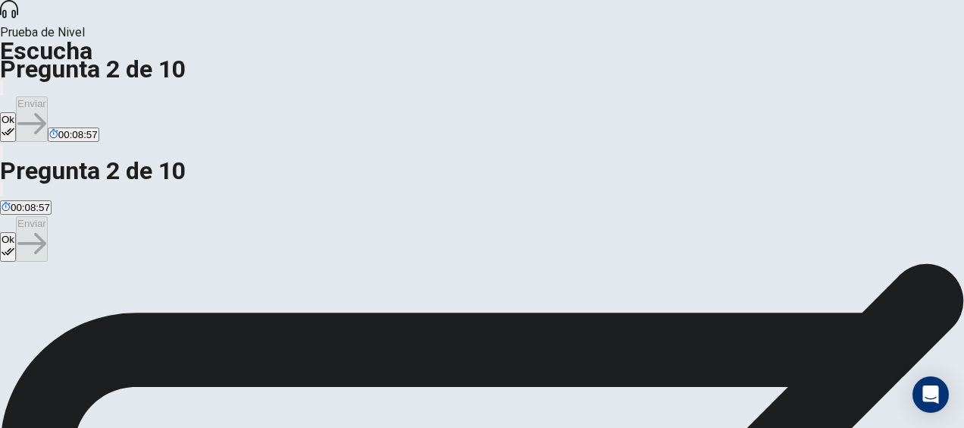
click at [16, 232] on button "Ok" at bounding box center [8, 247] width 16 height 30
click at [48, 216] on button "Enviar" at bounding box center [32, 238] width 32 height 45
click at [14, 245] on icon "button" at bounding box center [8, 251] width 13 height 13
click at [48, 216] on button "Enviar" at bounding box center [32, 238] width 32 height 45
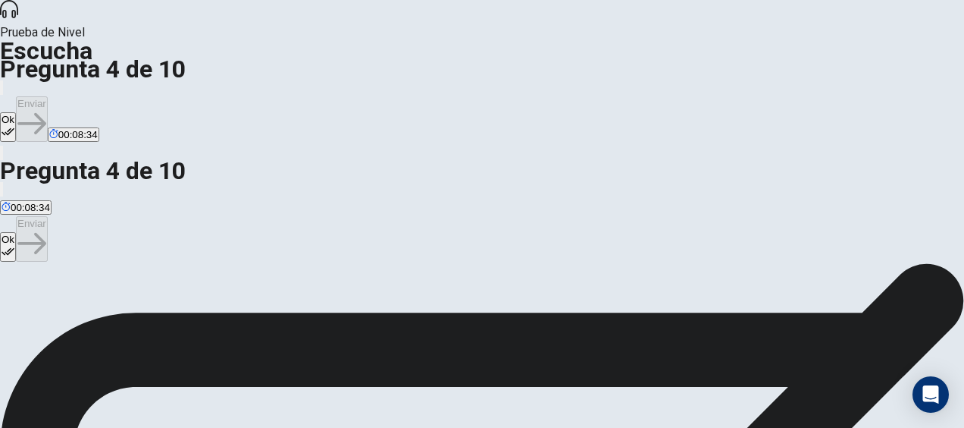
click at [16, 232] on button "Ok" at bounding box center [8, 247] width 16 height 30
click at [48, 216] on button "Enviar" at bounding box center [32, 238] width 32 height 45
click at [14, 245] on icon "button" at bounding box center [8, 251] width 13 height 13
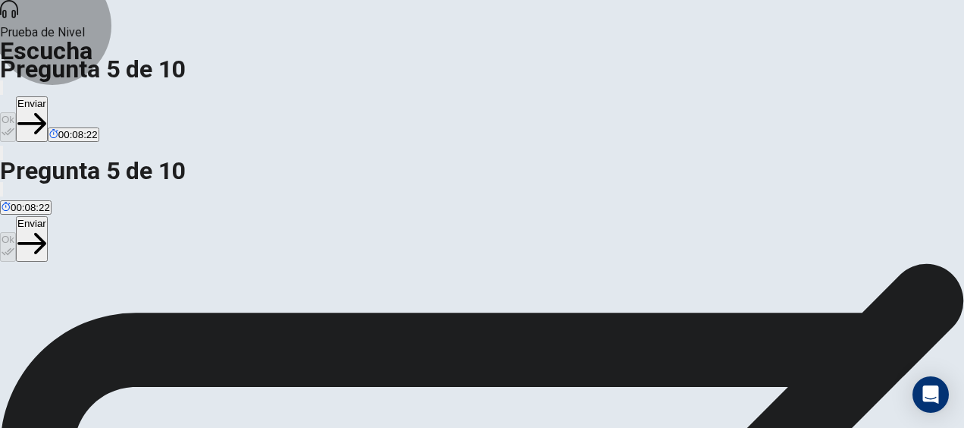
click at [48, 216] on button "Enviar" at bounding box center [32, 238] width 32 height 45
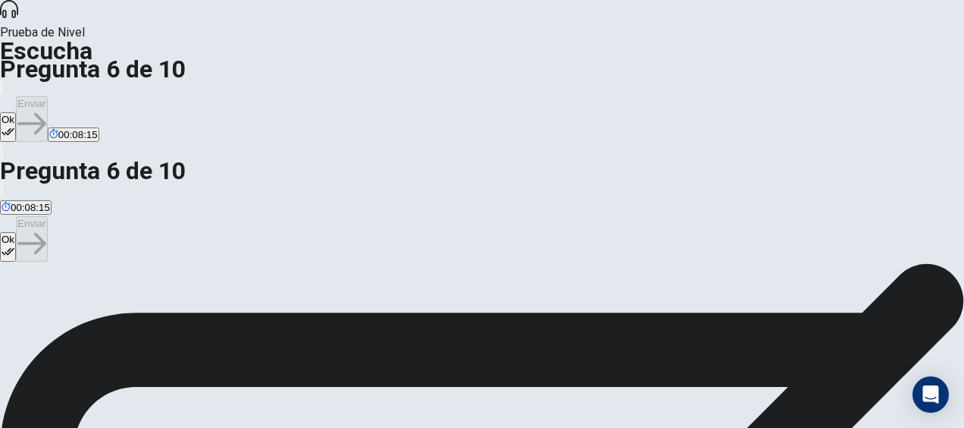
click at [14, 245] on icon "button" at bounding box center [8, 251] width 13 height 13
click at [48, 216] on button "Enviar" at bounding box center [32, 238] width 32 height 45
click at [16, 232] on button "Ok" at bounding box center [8, 247] width 16 height 30
click at [48, 216] on button "Enviar" at bounding box center [32, 238] width 32 height 45
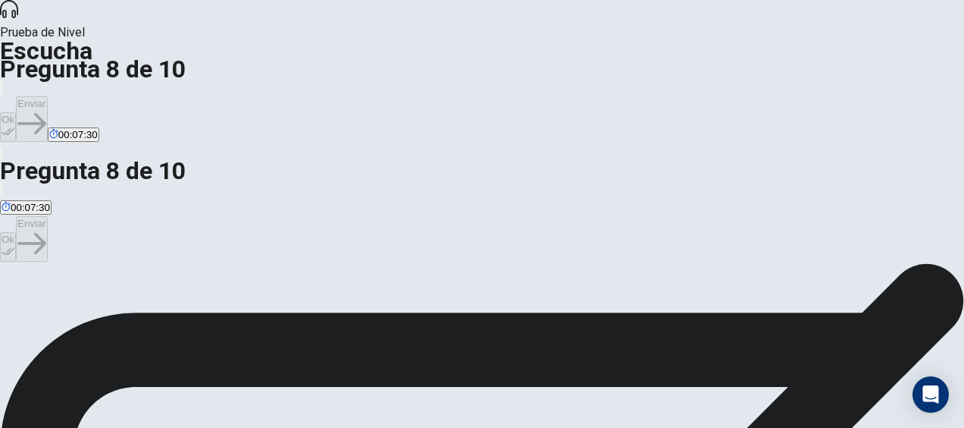
click at [16, 232] on button "Ok" at bounding box center [8, 247] width 16 height 30
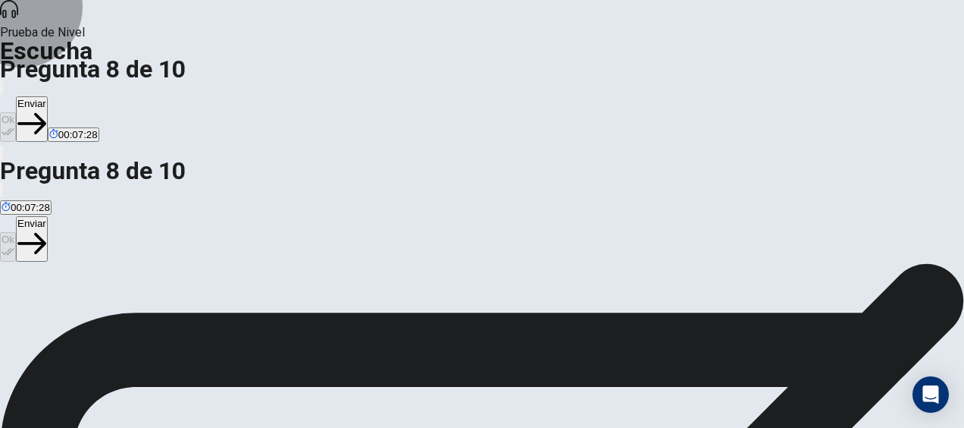
click at [48, 216] on button "Enviar" at bounding box center [32, 238] width 32 height 45
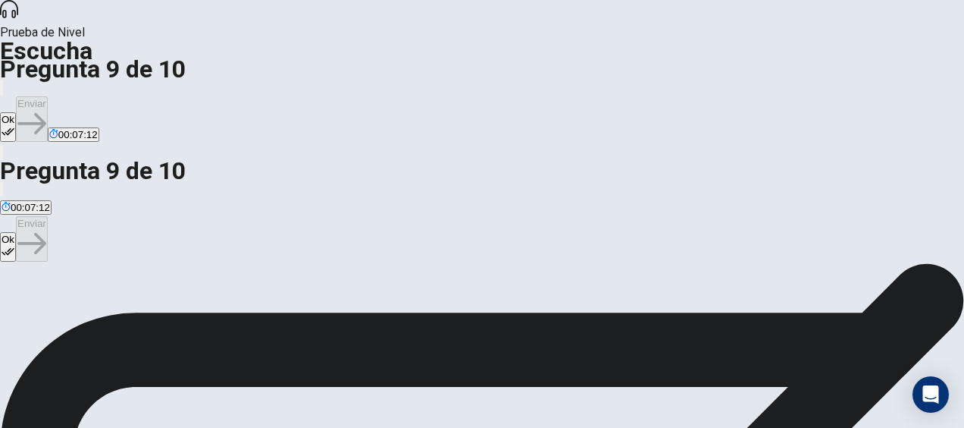
click at [16, 232] on button "Ok" at bounding box center [8, 247] width 16 height 30
click at [48, 216] on button "Enviar" at bounding box center [32, 238] width 32 height 45
click at [16, 232] on button "Ok" at bounding box center [8, 247] width 16 height 30
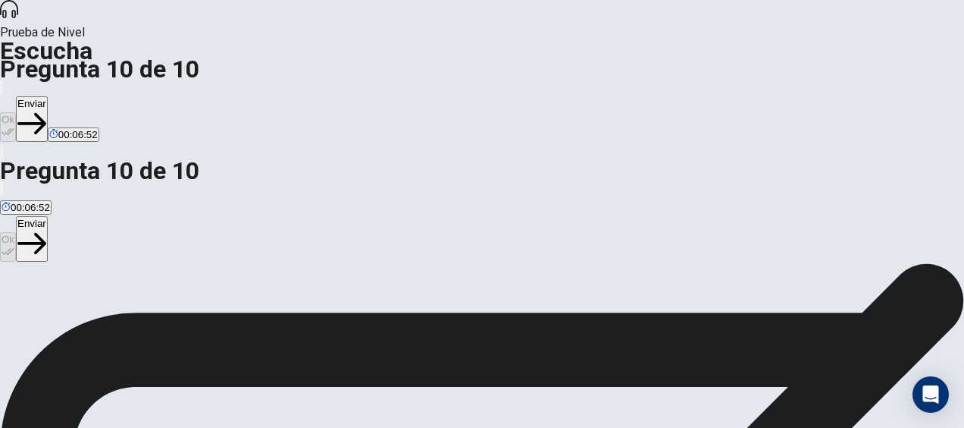
scroll to position [152, 0]
click at [48, 216] on button "Enviar" at bounding box center [32, 238] width 32 height 45
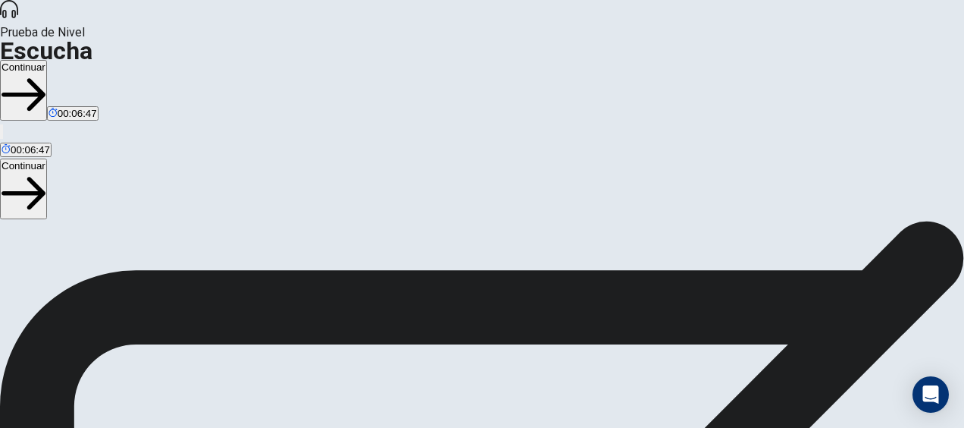
scroll to position [306, 0]
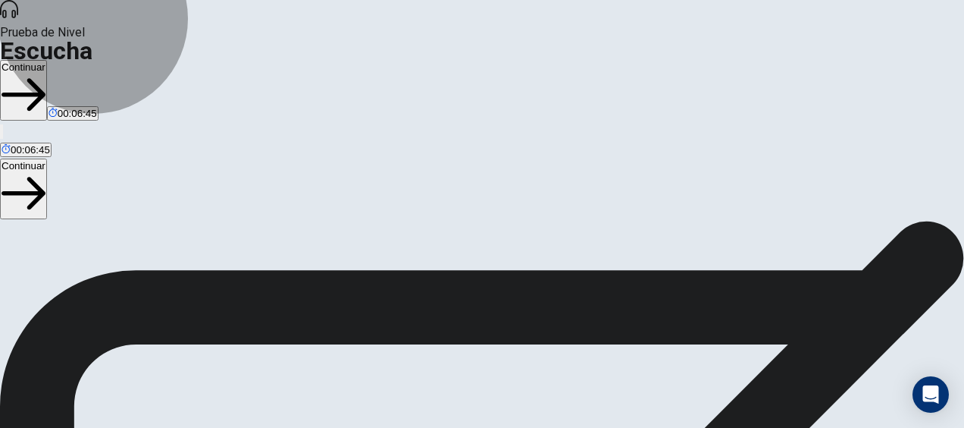
click at [47, 158] on button "Continuar" at bounding box center [23, 188] width 47 height 61
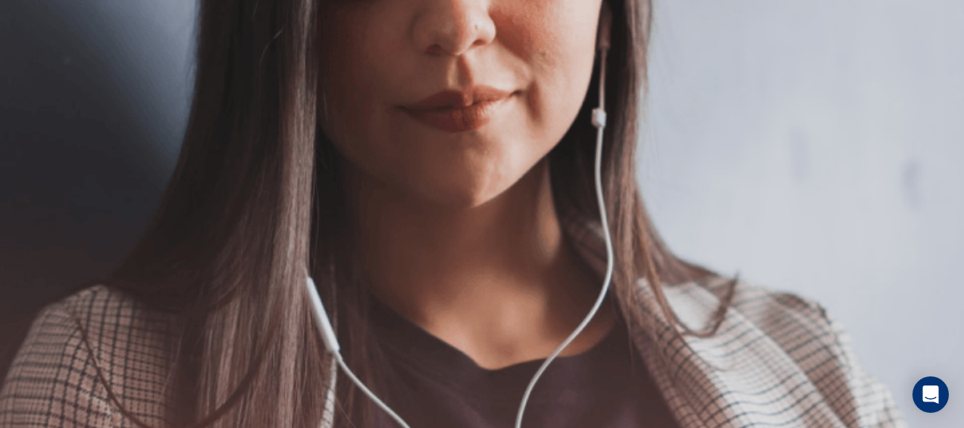
scroll to position [0, 0]
click at [46, 177] on button "Continuar" at bounding box center [23, 207] width 47 height 61
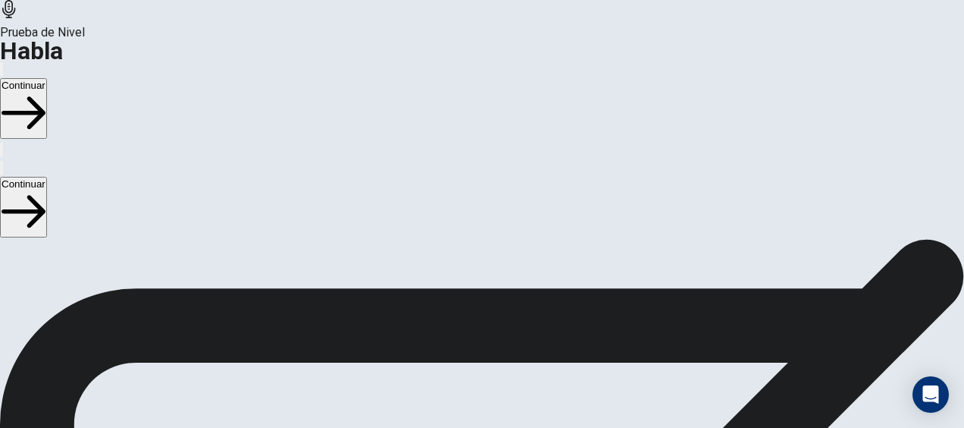
scroll to position [209, 0]
click at [45, 190] on icon "button" at bounding box center [24, 212] width 44 height 44
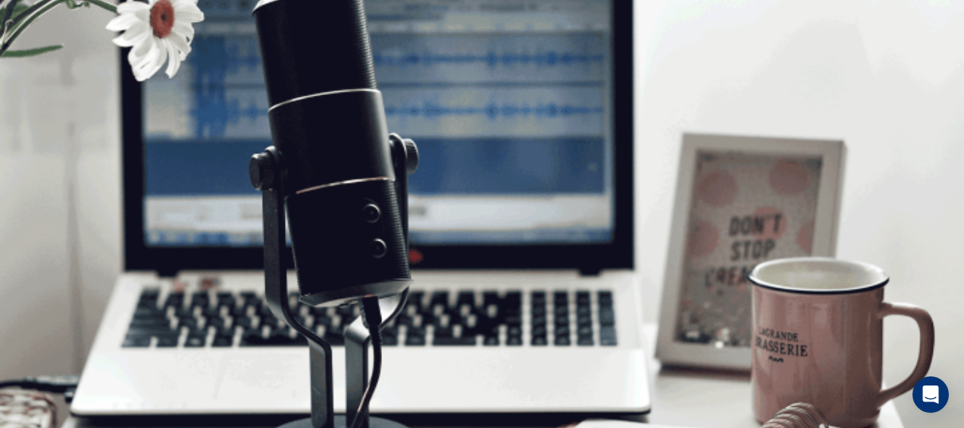
scroll to position [179, 0]
click at [47, 177] on button "Continuar" at bounding box center [23, 207] width 47 height 61
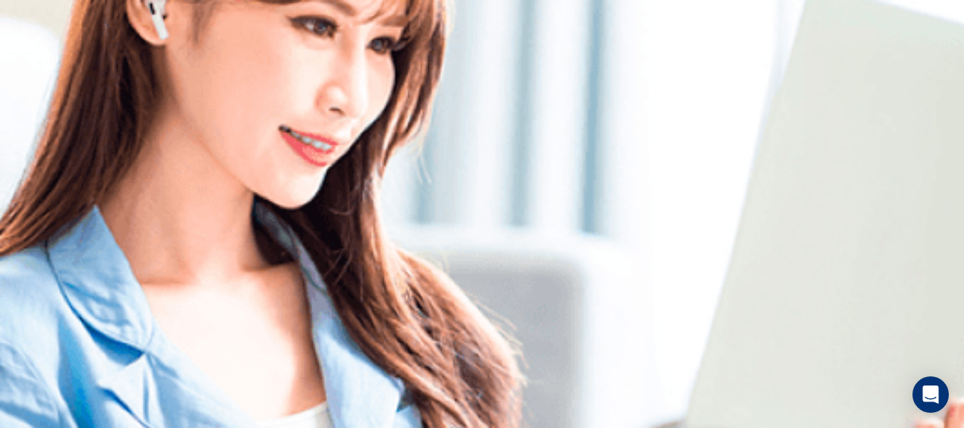
scroll to position [76, 0]
click at [553, 279] on img at bounding box center [482, 214] width 964 height 428
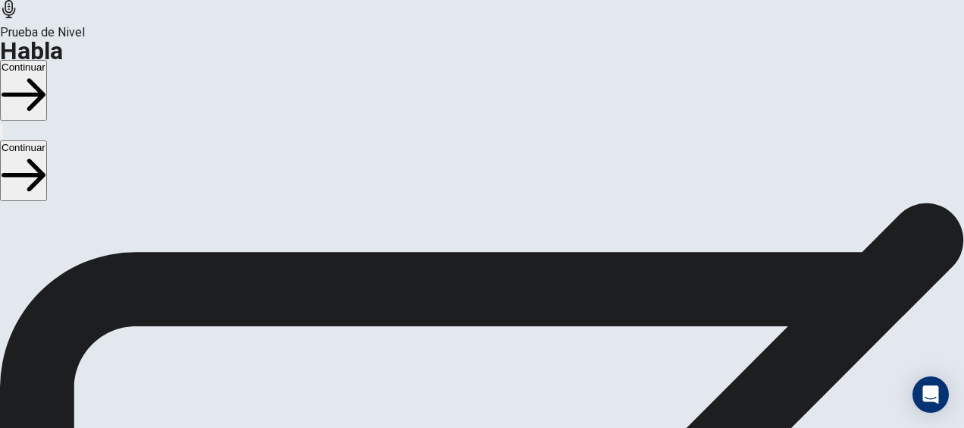
scroll to position [0, 0]
click at [47, 140] on button "Continuar" at bounding box center [23, 170] width 47 height 61
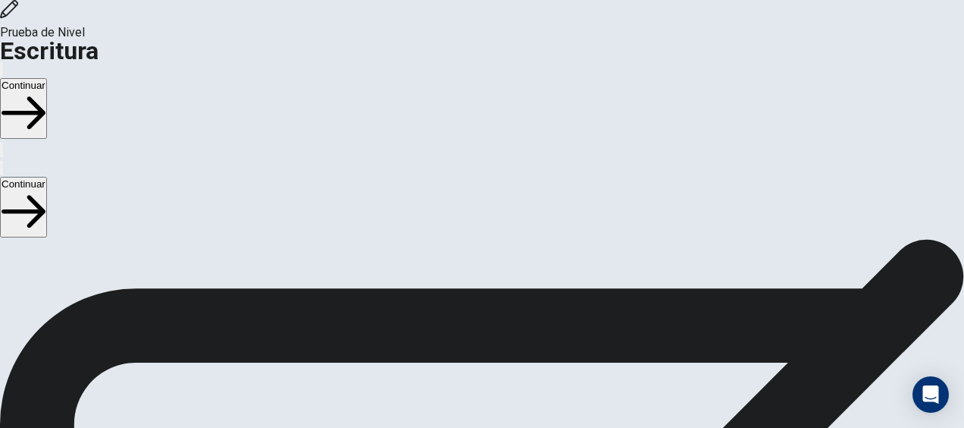
scroll to position [161, 0]
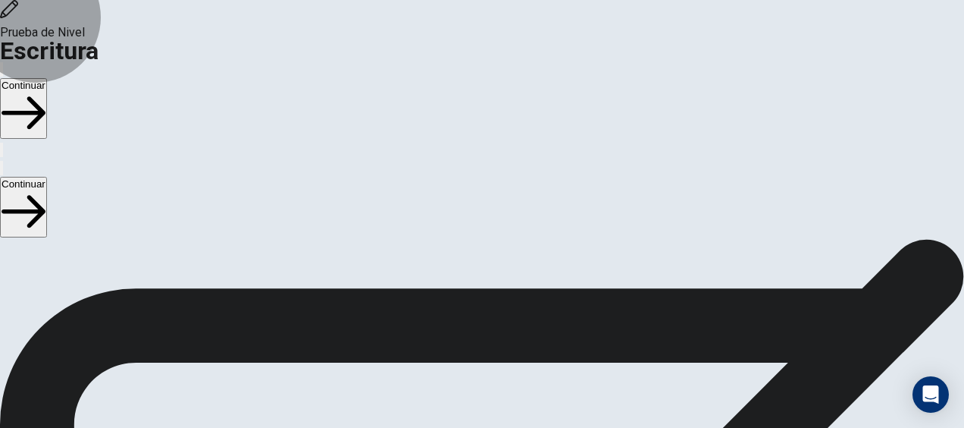
click at [47, 177] on button "Continuar" at bounding box center [23, 207] width 47 height 61
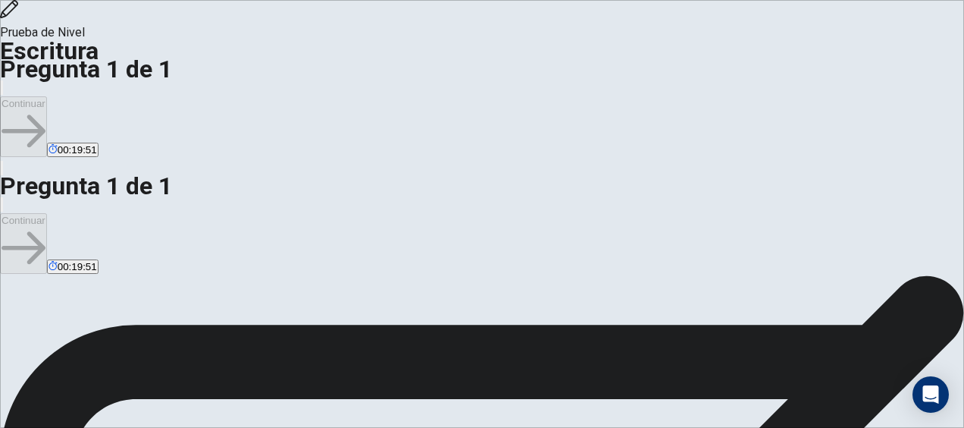
scroll to position [0, 0]
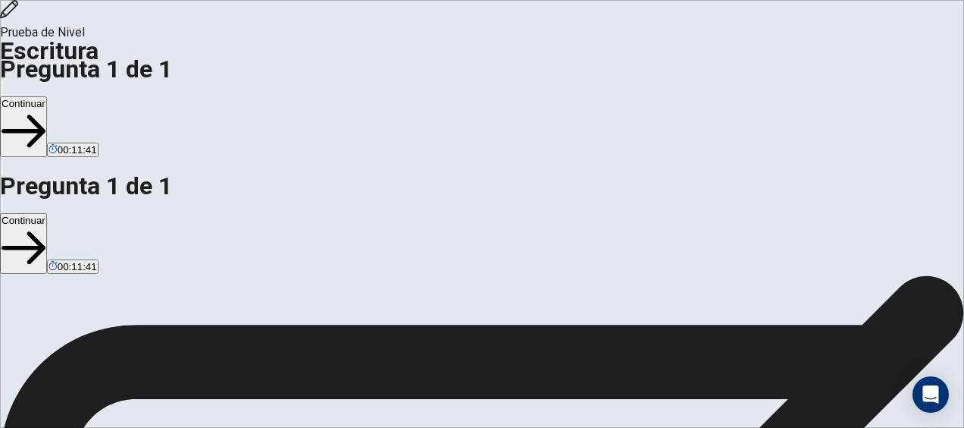
scroll to position [121, 0]
drag, startPoint x: 619, startPoint y: 298, endPoint x: 647, endPoint y: 297, distance: 28.1
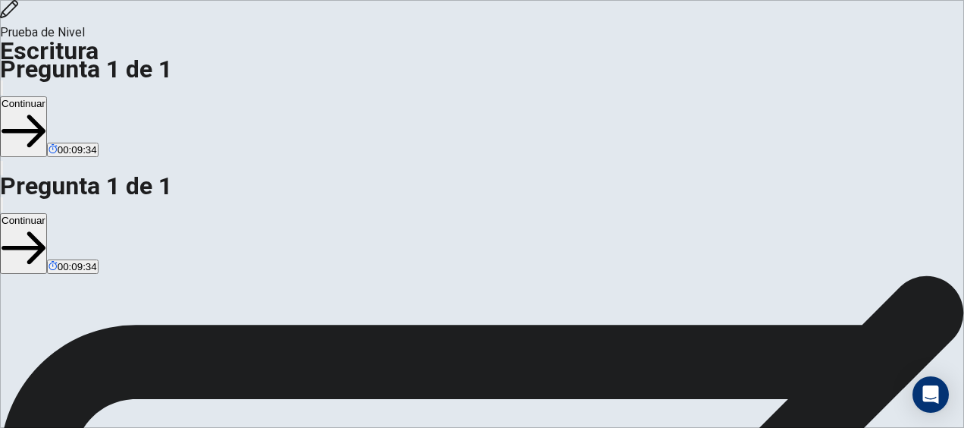
scroll to position [45, 0]
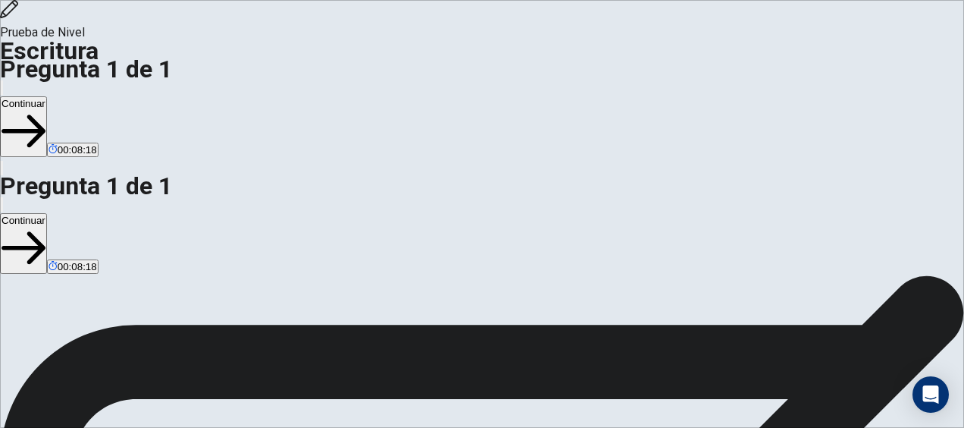
drag, startPoint x: 836, startPoint y: 246, endPoint x: 876, endPoint y: 246, distance: 40.2
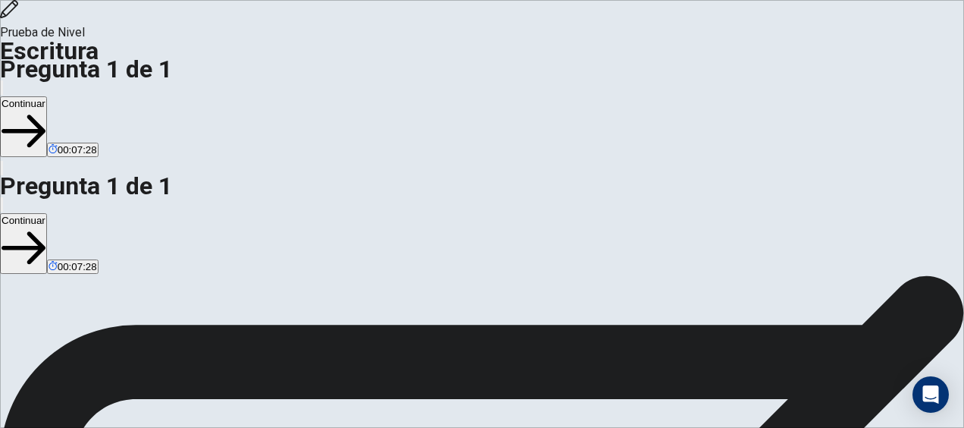
drag, startPoint x: 625, startPoint y: 223, endPoint x: 670, endPoint y: 221, distance: 45.5
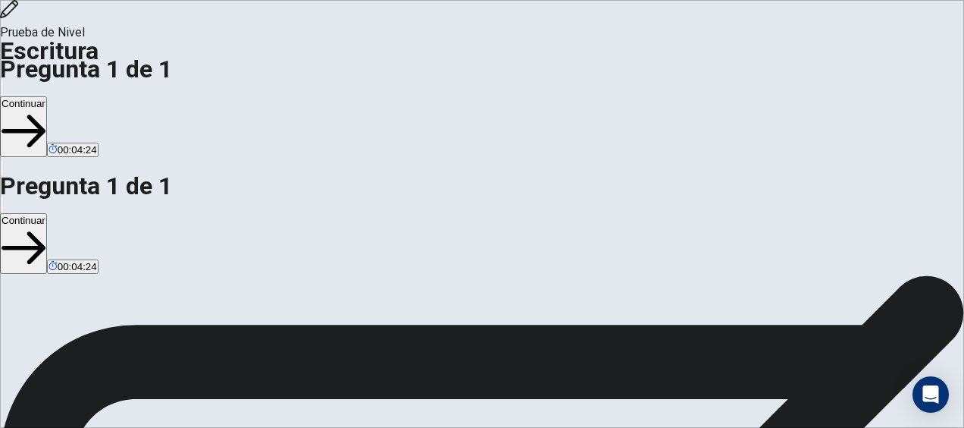
scroll to position [76, 0]
drag, startPoint x: 553, startPoint y: 200, endPoint x: 600, endPoint y: 199, distance: 47.0
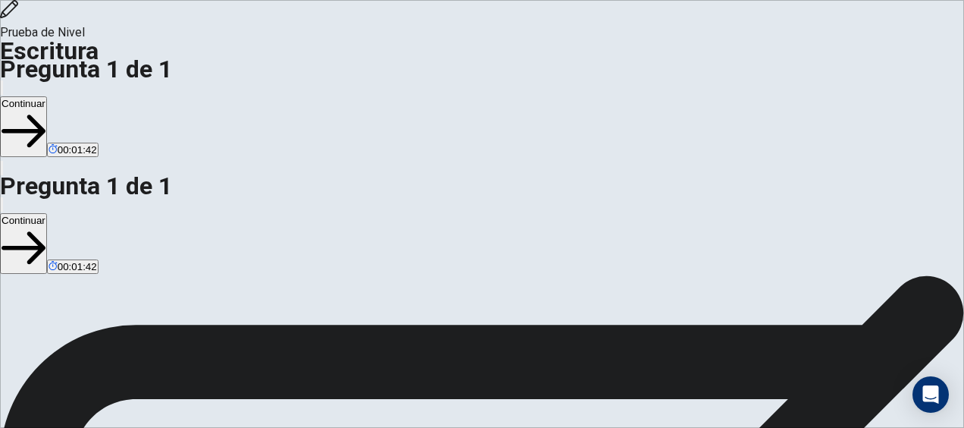
scroll to position [0, 0]
type textarea "**********"
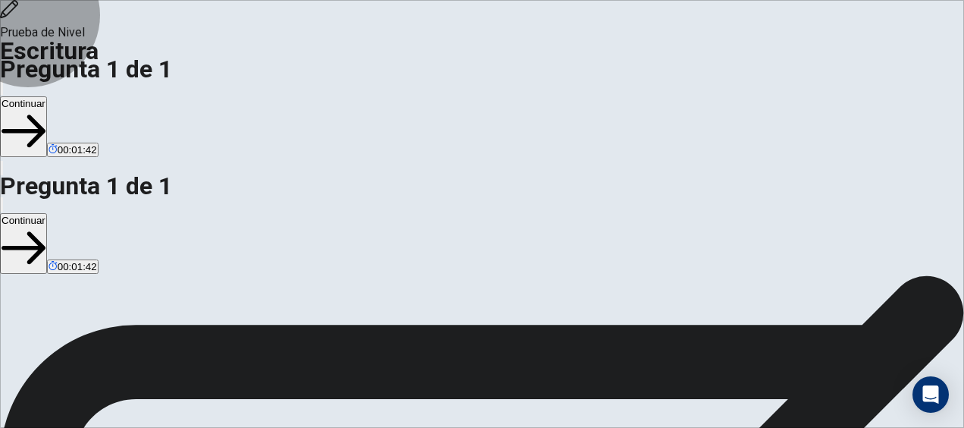
click at [47, 213] on button "Continuar" at bounding box center [23, 243] width 47 height 61
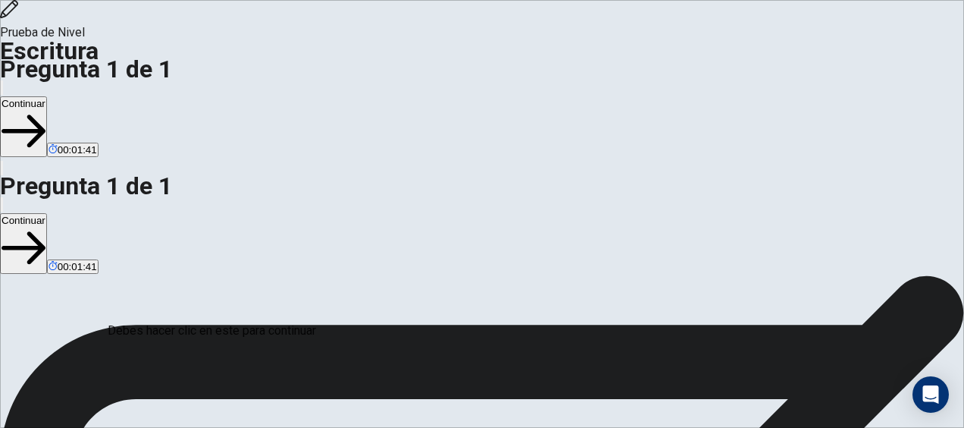
scroll to position [162, 0]
